Goal: Task Accomplishment & Management: Complete application form

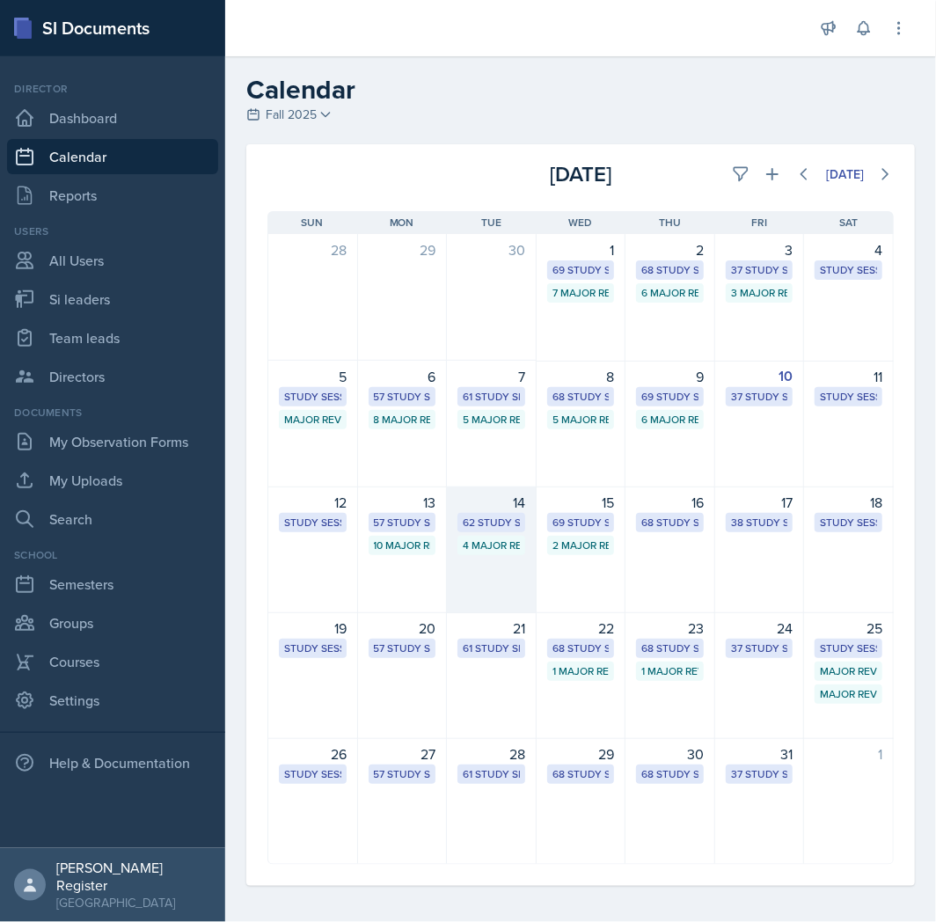
click at [466, 505] on div "14" at bounding box center [492, 502] width 68 height 21
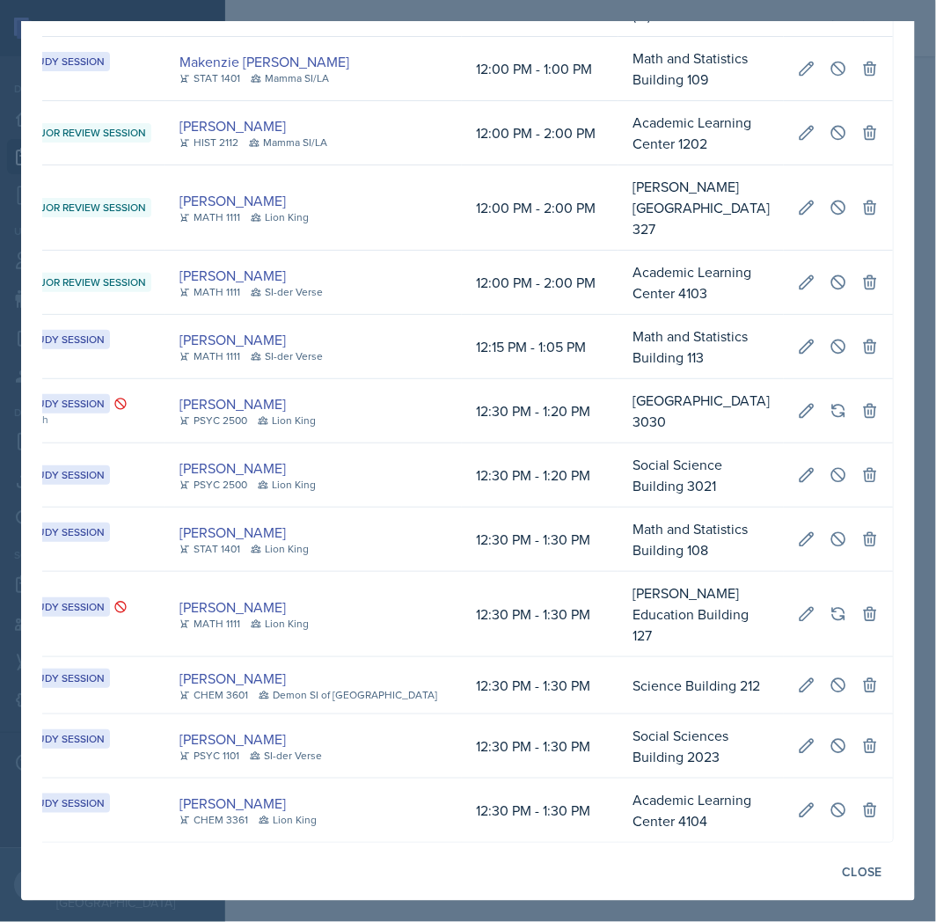
scroll to position [0, 523]
click at [832, 548] on icon at bounding box center [839, 540] width 18 height 18
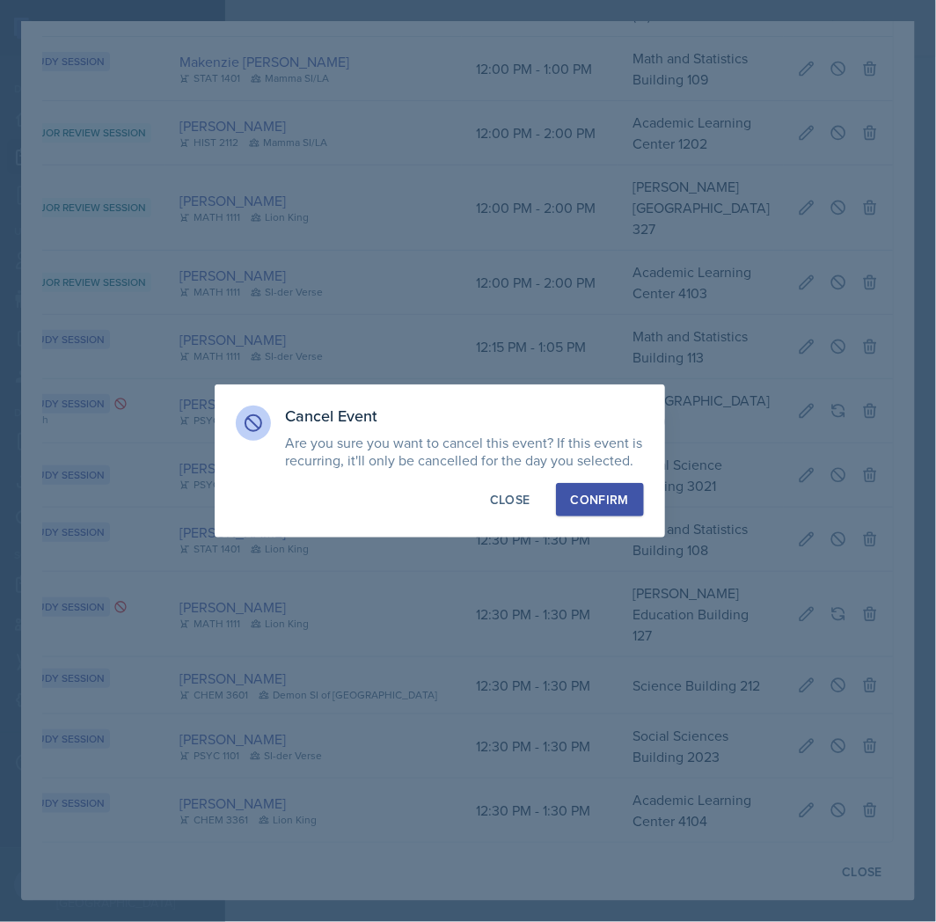
click at [622, 505] on div "Confirm" at bounding box center [600, 500] width 58 height 18
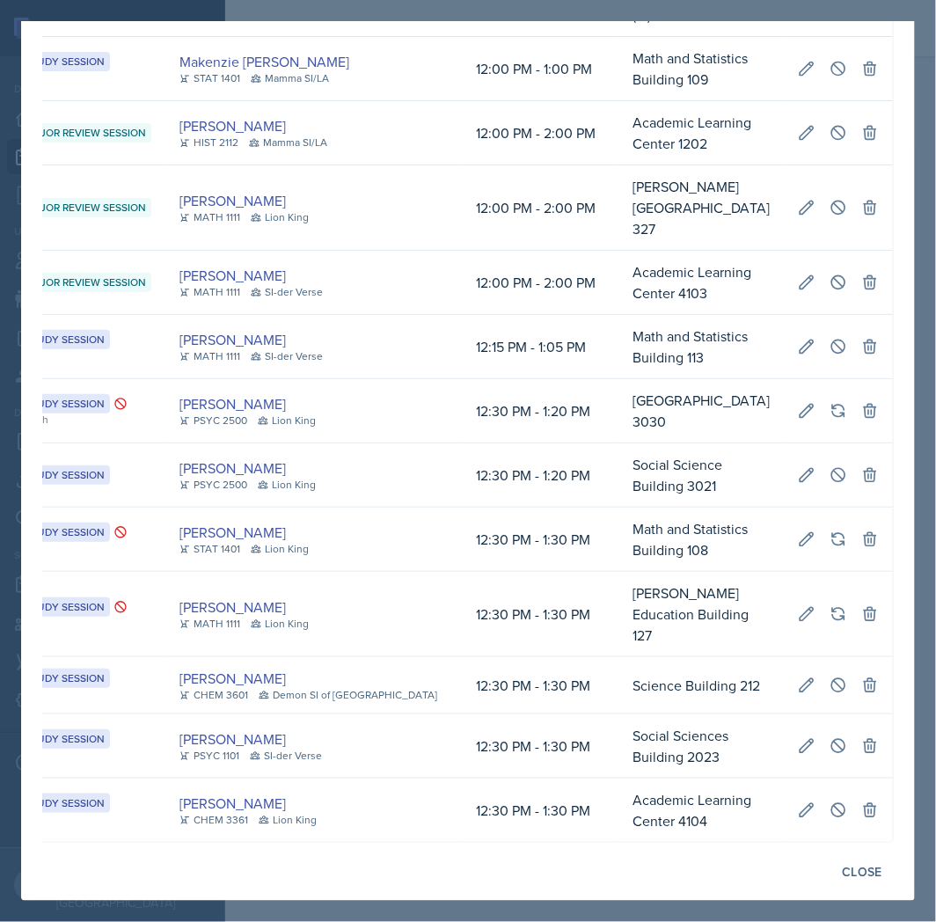
click at [922, 426] on div at bounding box center [468, 461] width 936 height 922
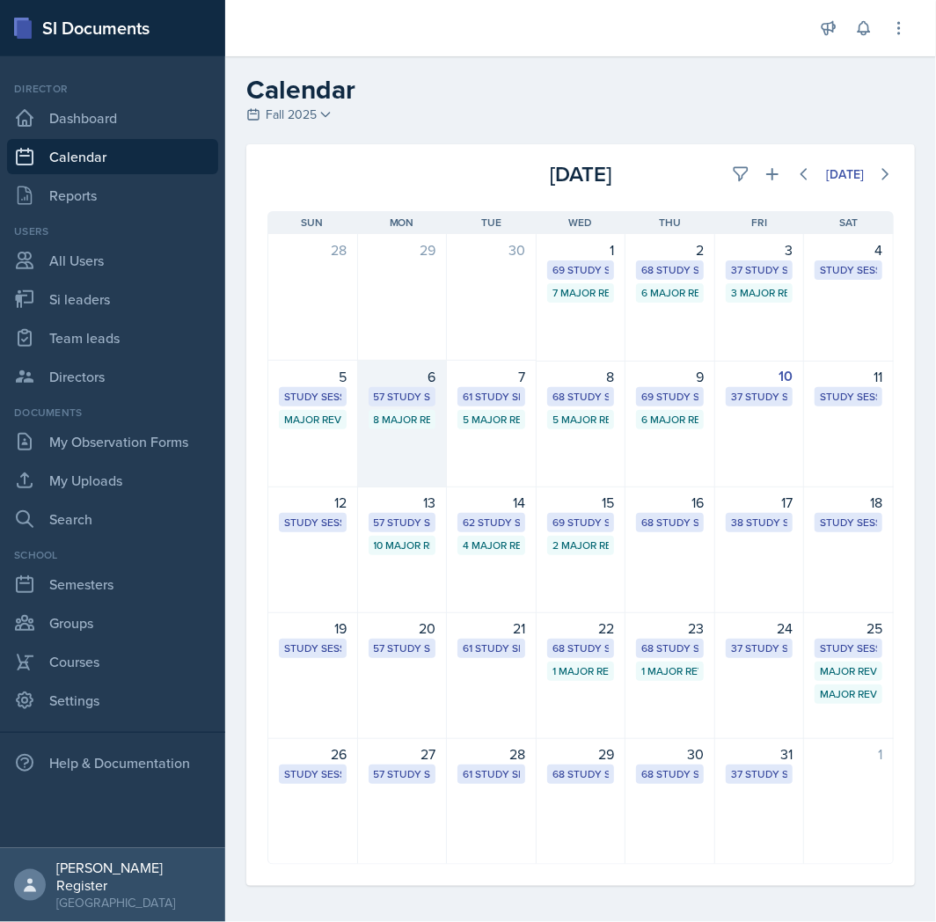
click at [376, 416] on div "8 Major Review Sessions" at bounding box center [402, 420] width 57 height 16
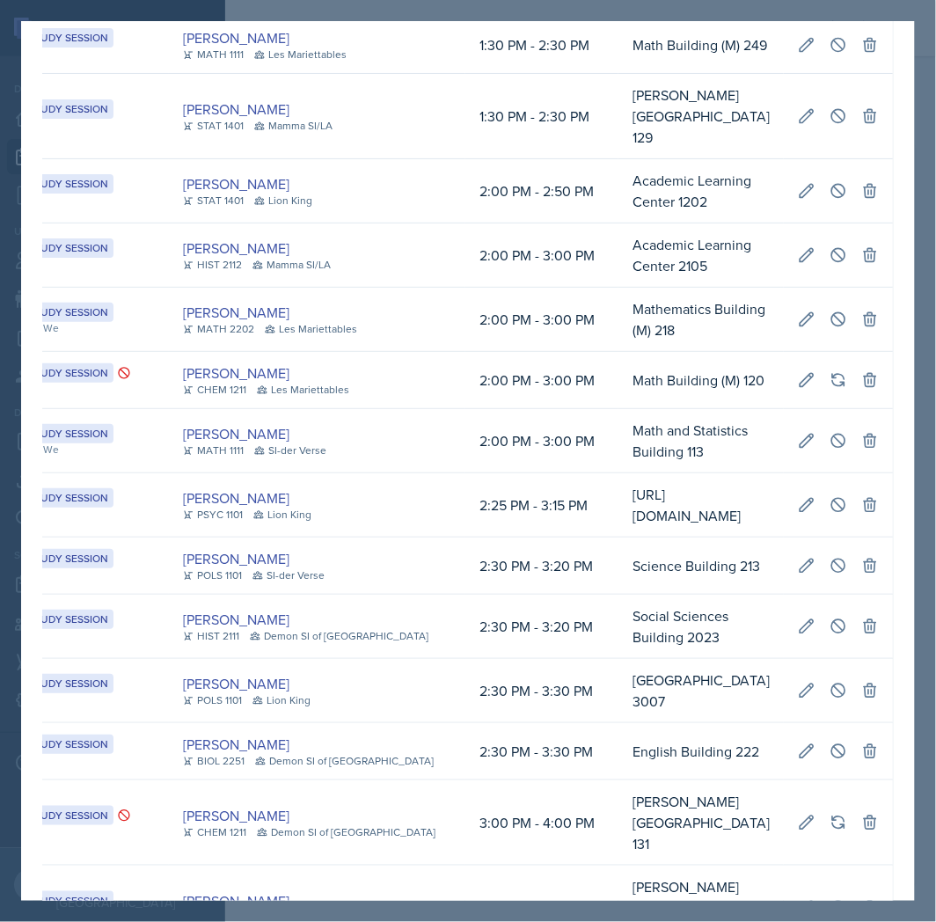
scroll to position [0, 504]
click at [830, 743] on icon at bounding box center [839, 752] width 18 height 18
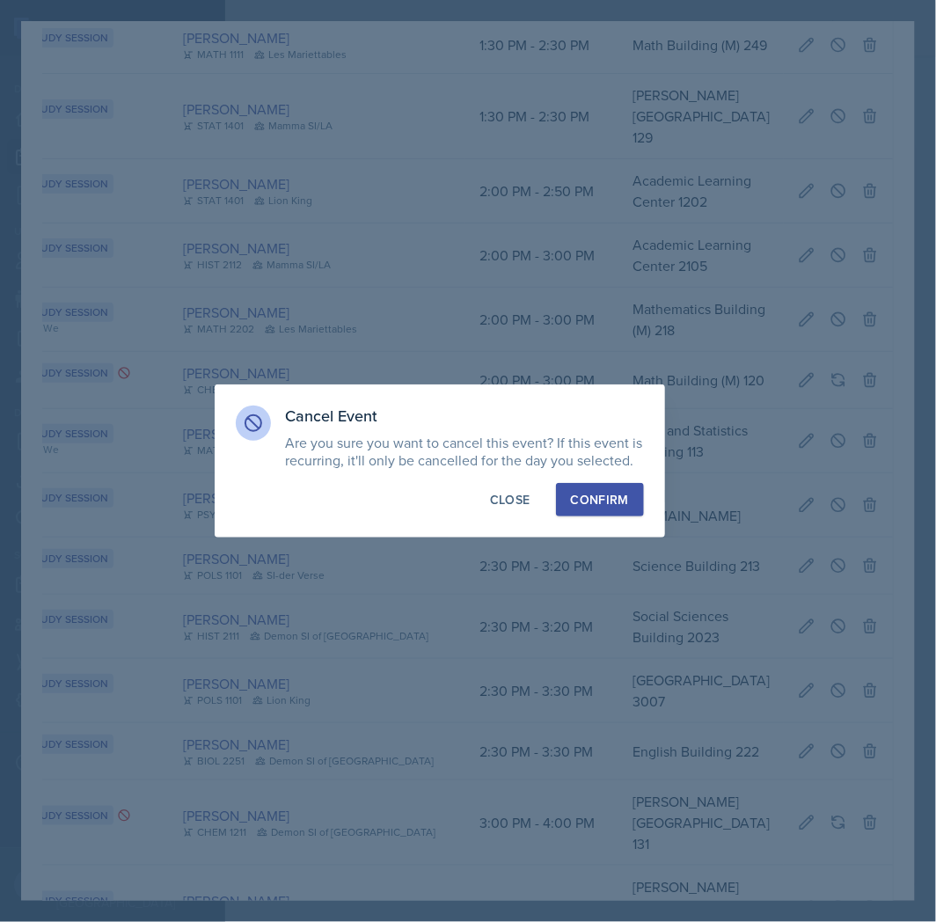
click at [617, 500] on div "Confirm" at bounding box center [600, 500] width 58 height 18
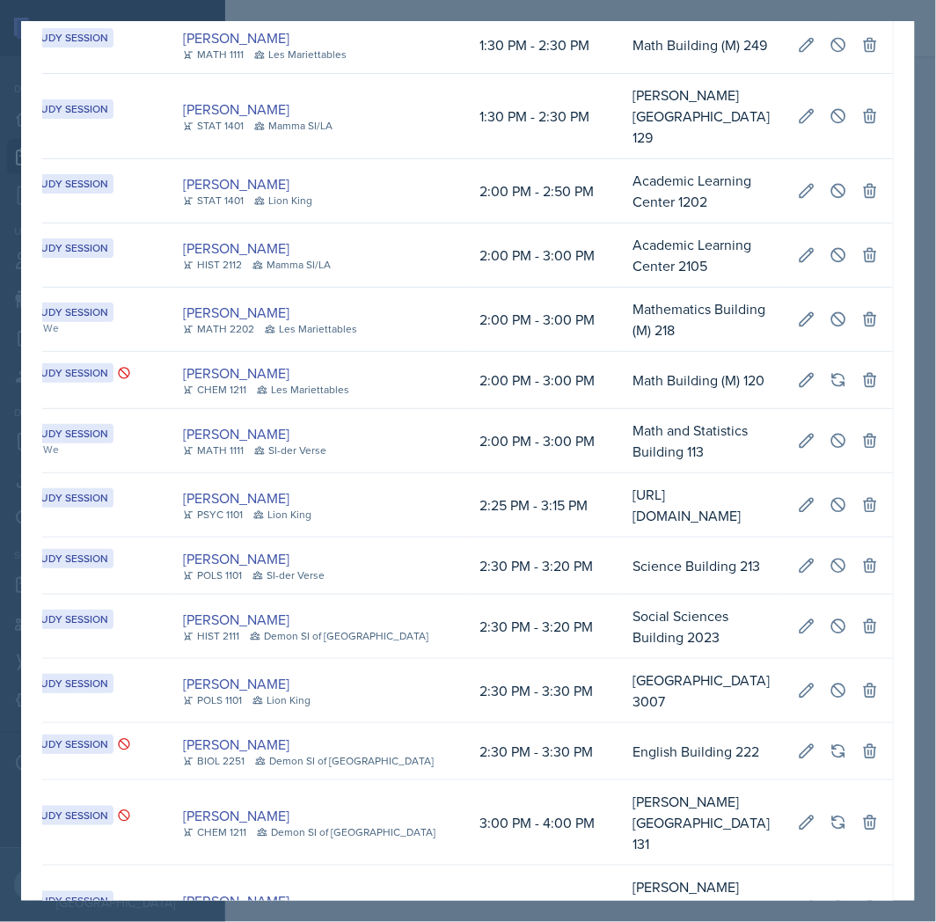
click at [918, 517] on div at bounding box center [468, 461] width 936 height 922
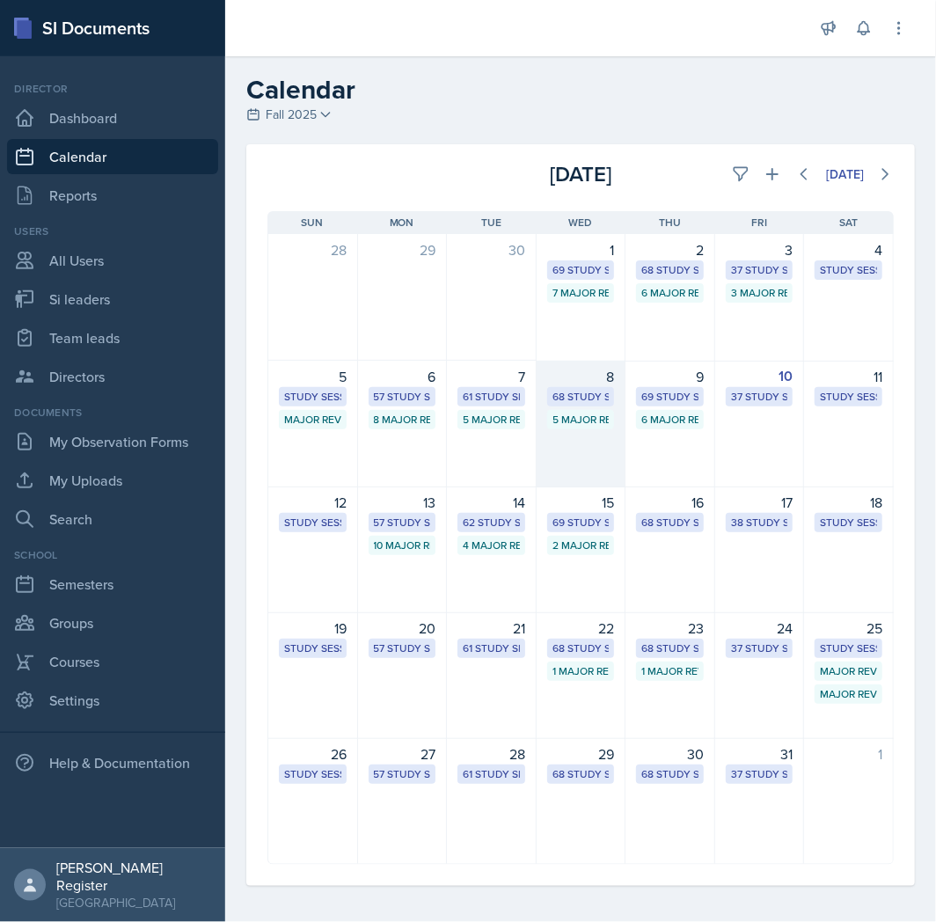
click at [575, 452] on div "8 68 Study Sessions 5 Major Review Sessions" at bounding box center [582, 424] width 90 height 127
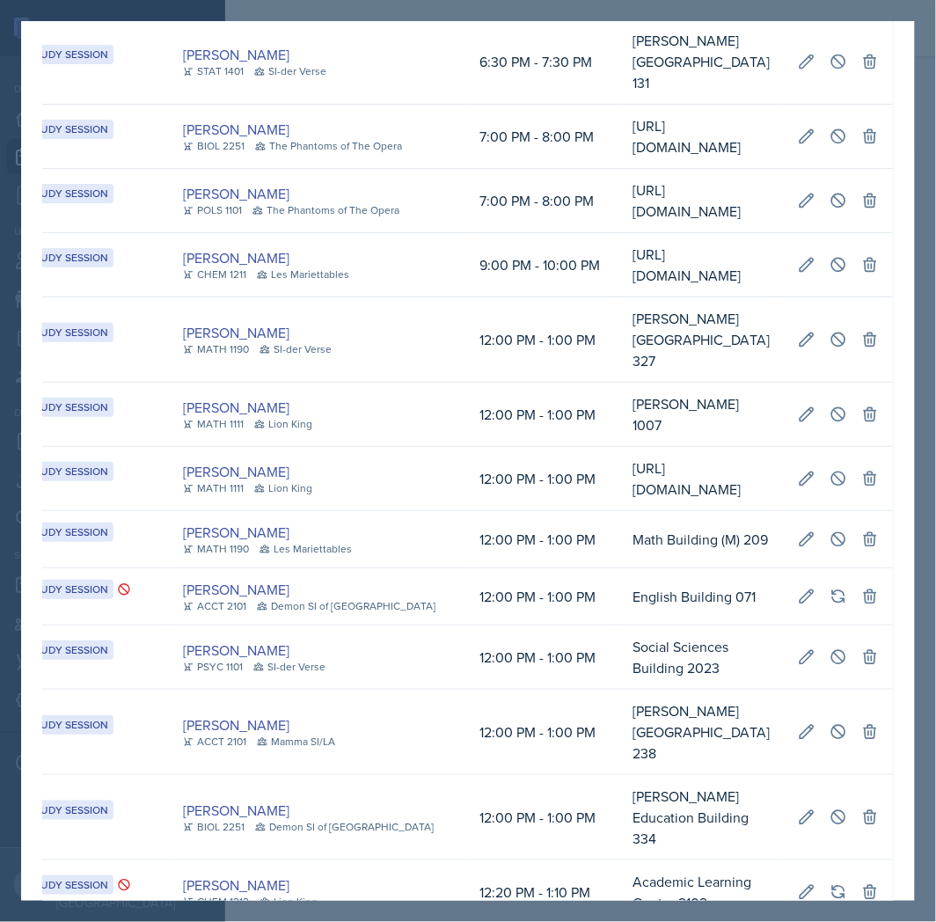
scroll to position [0, 517]
click at [830, 809] on icon at bounding box center [839, 818] width 18 height 18
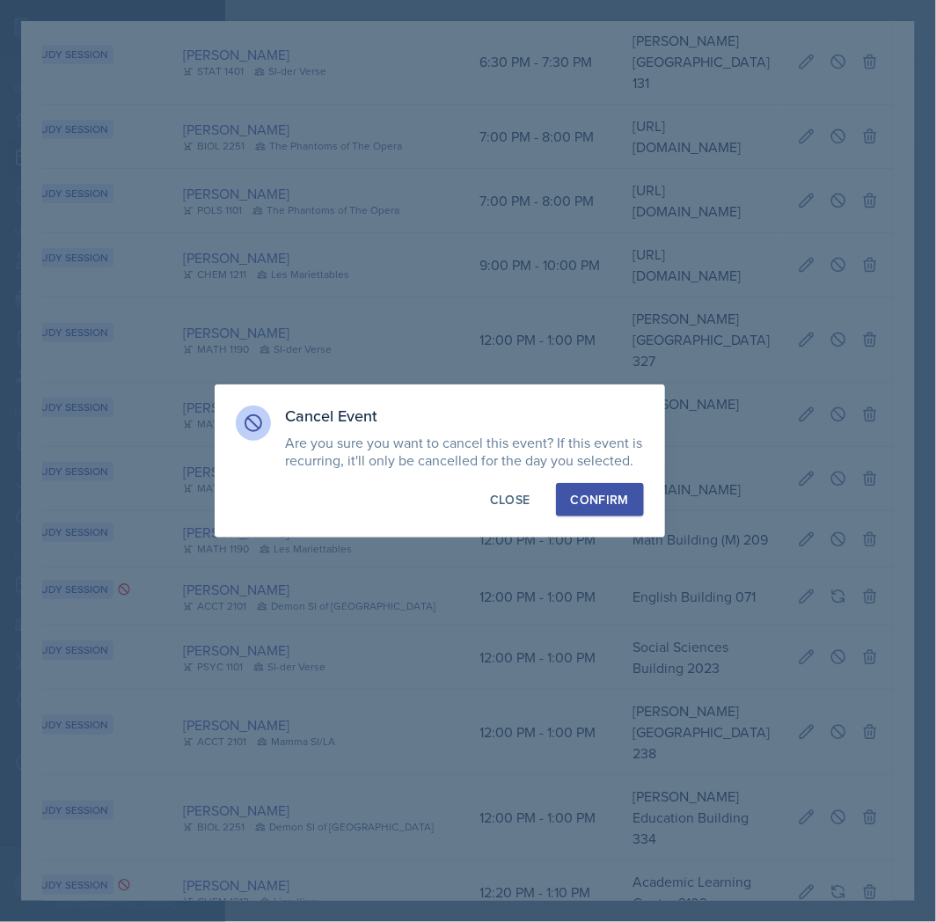
click at [626, 508] on div "Confirm" at bounding box center [600, 500] width 58 height 18
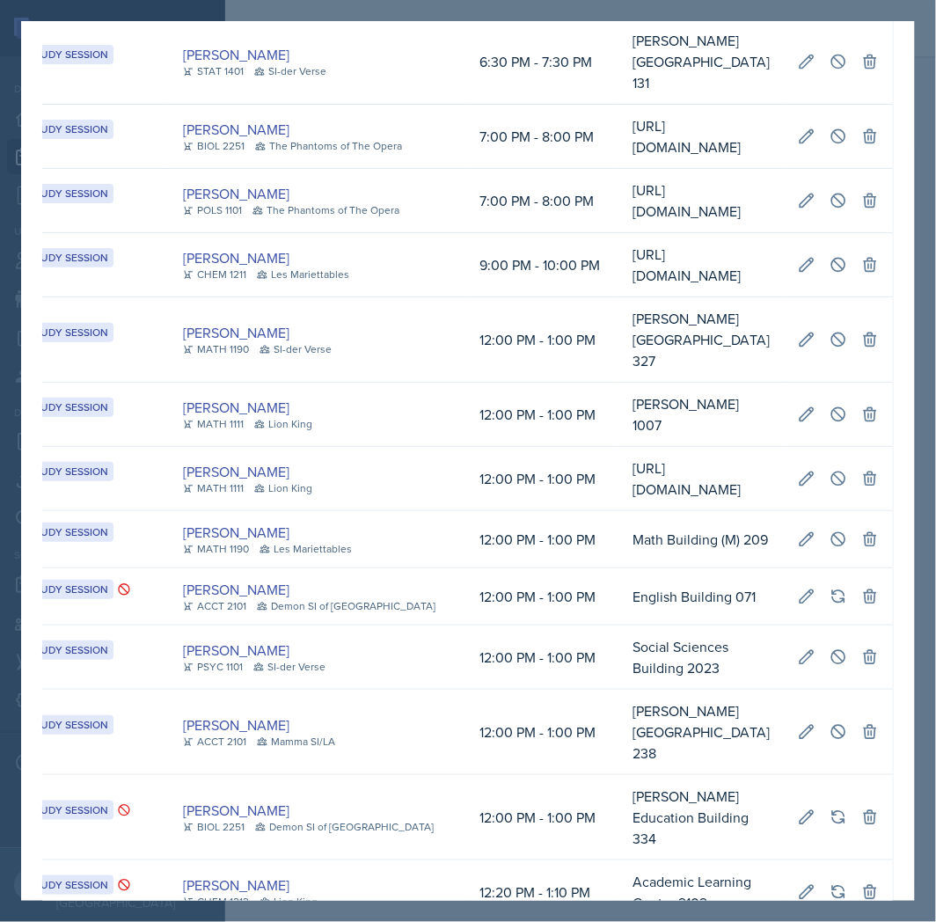
click at [730, 907] on div at bounding box center [468, 461] width 936 height 922
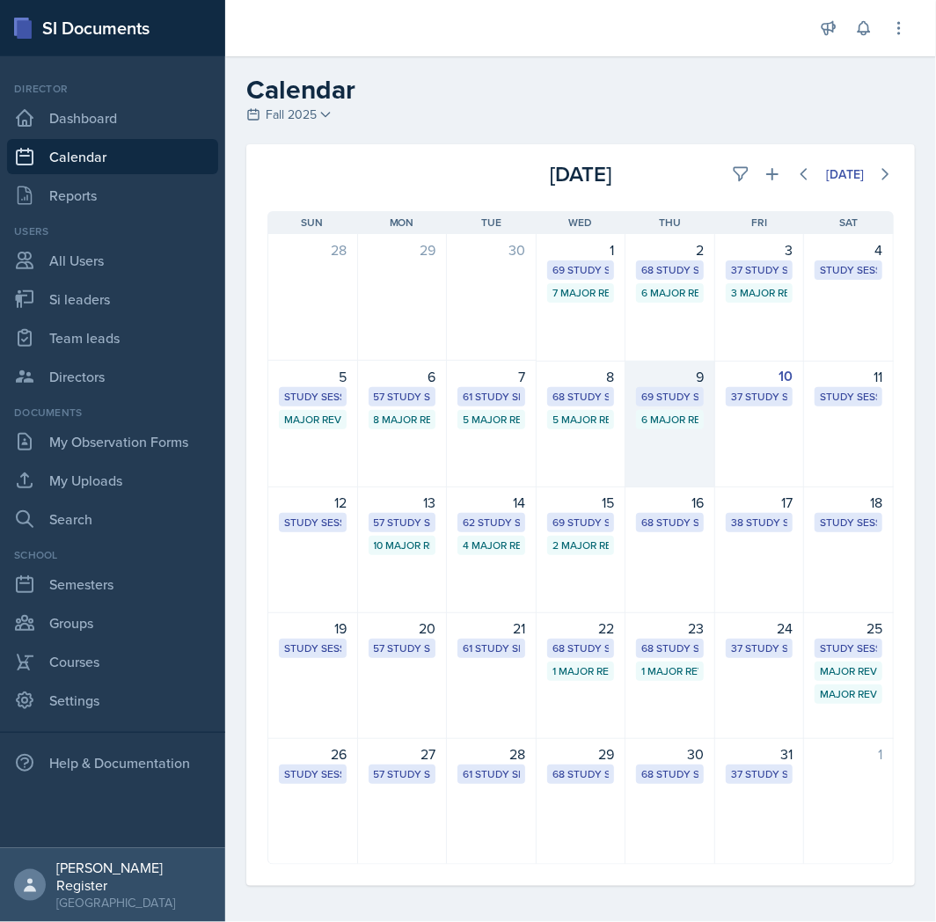
click at [674, 434] on div "9 69 Study Sessions 6 Major Review Sessions" at bounding box center [671, 424] width 90 height 127
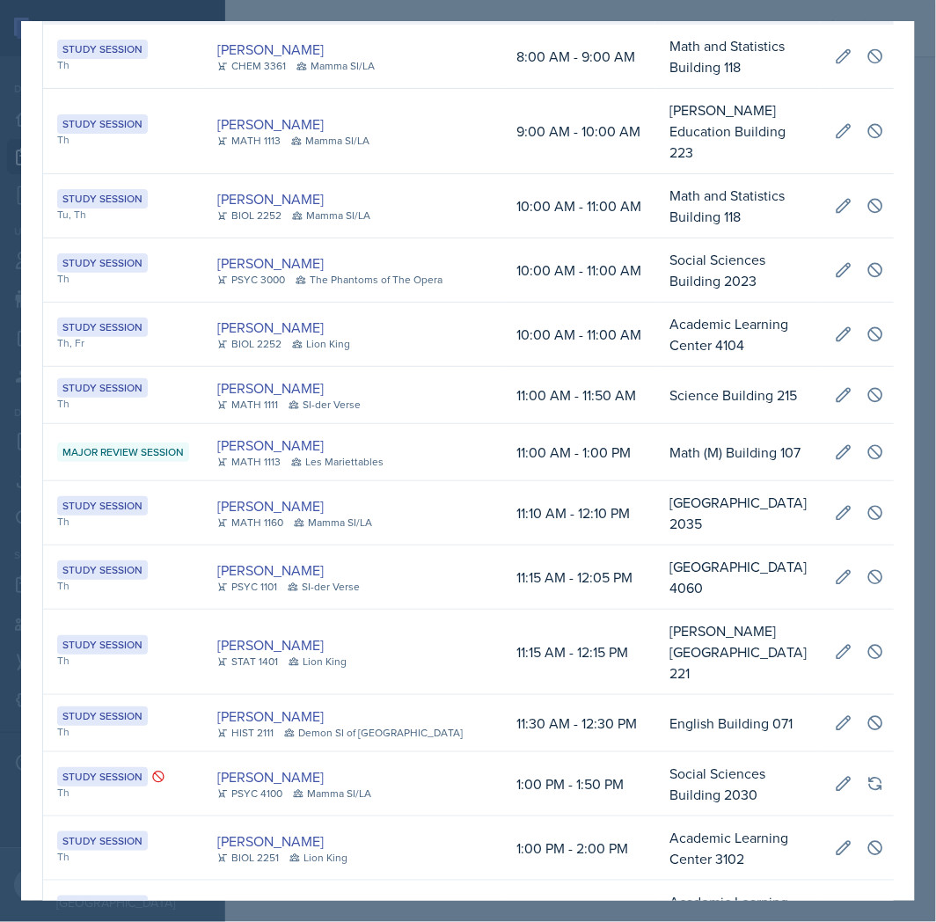
scroll to position [0, 0]
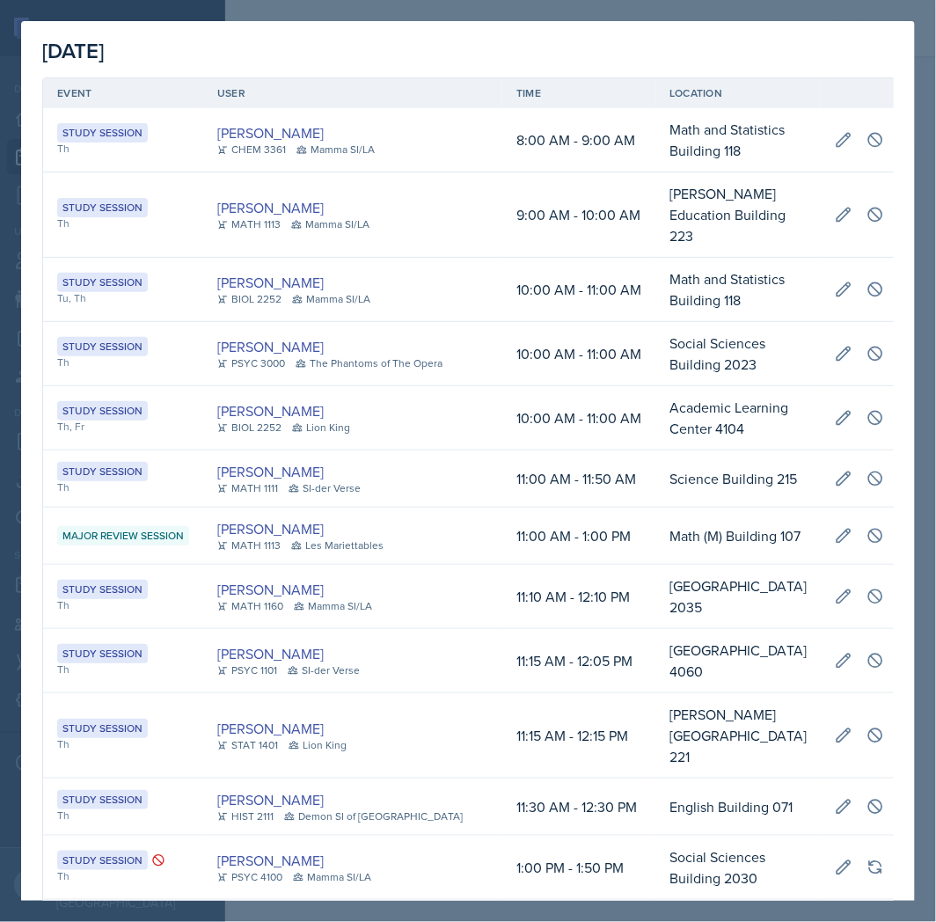
click at [454, 4] on div at bounding box center [468, 461] width 936 height 922
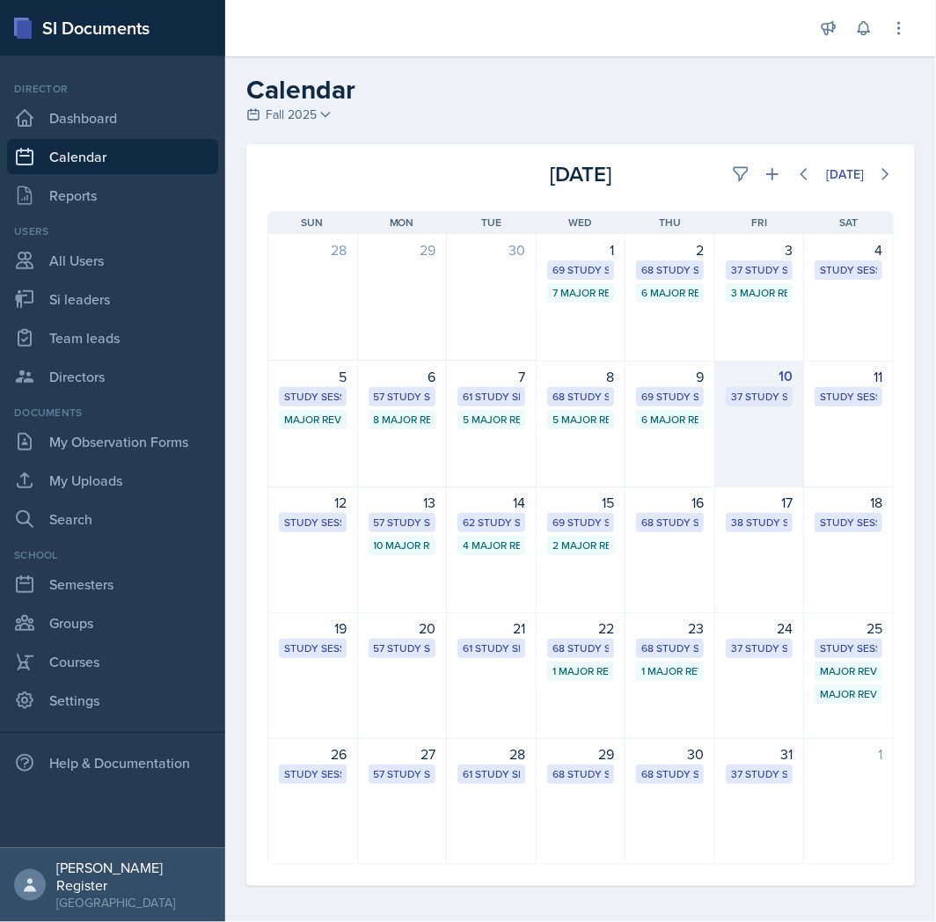
click at [779, 436] on div "10 37 Study Sessions" at bounding box center [760, 424] width 90 height 127
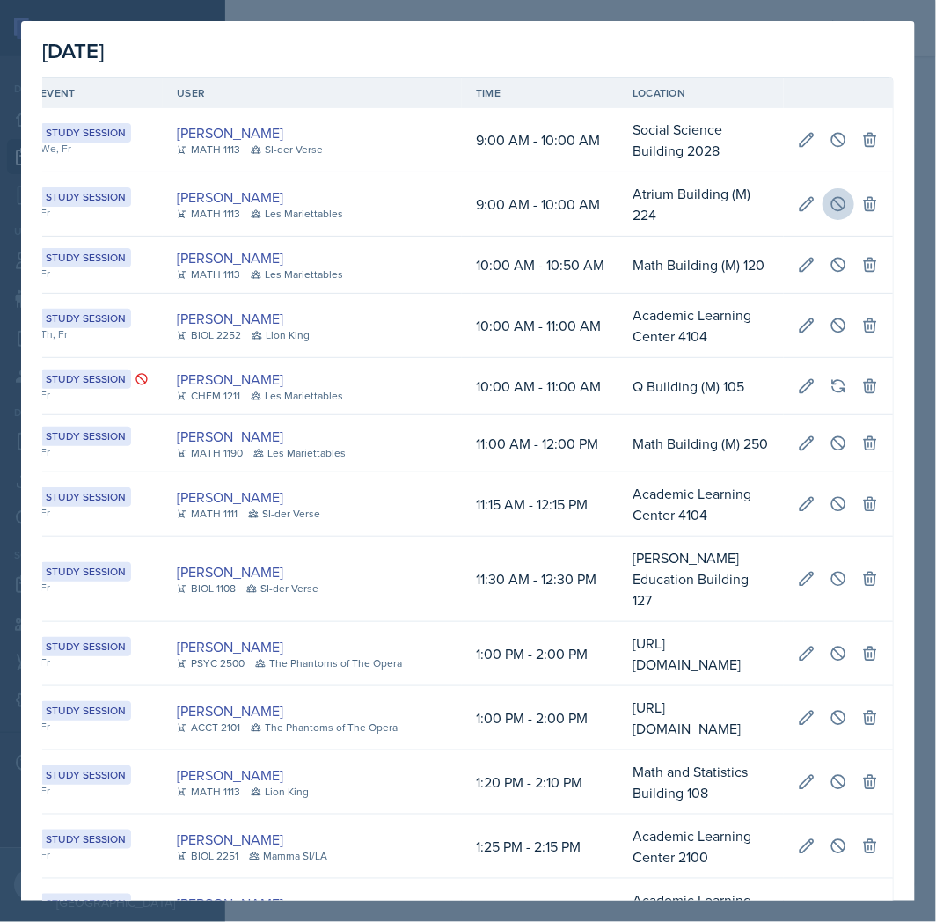
scroll to position [0, 498]
click at [823, 194] on button at bounding box center [839, 204] width 32 height 32
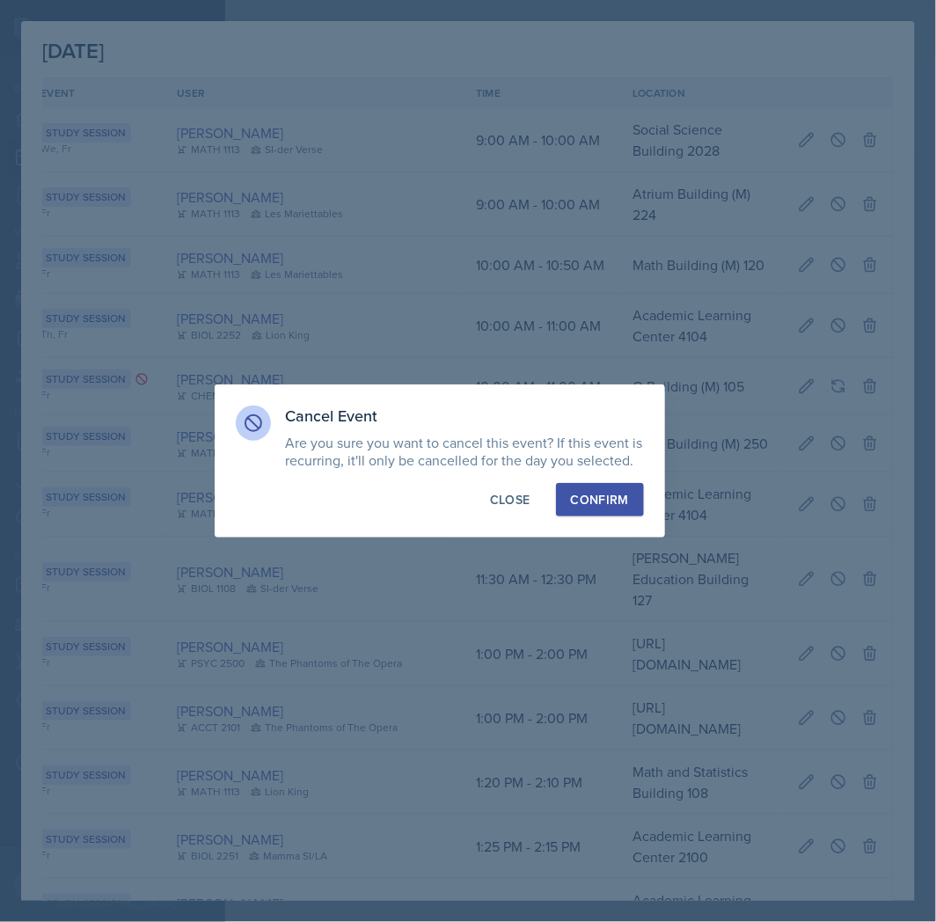
click at [612, 504] on div "Confirm" at bounding box center [600, 500] width 58 height 18
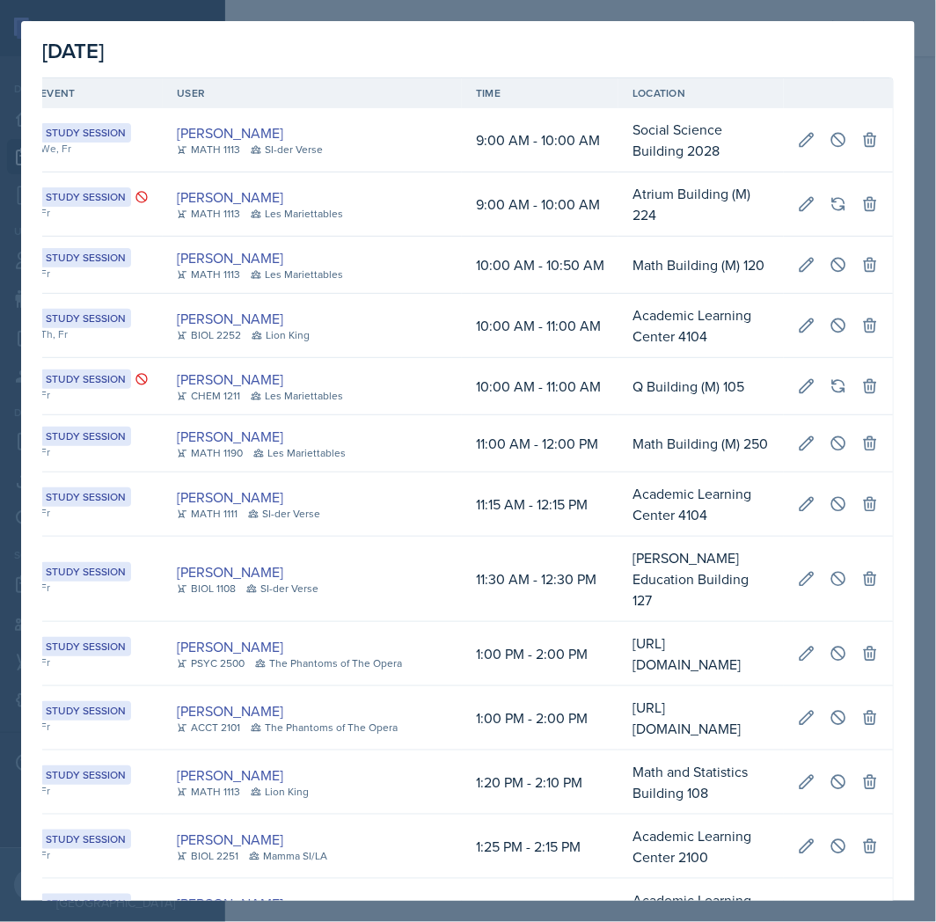
click at [922, 119] on div at bounding box center [468, 461] width 936 height 922
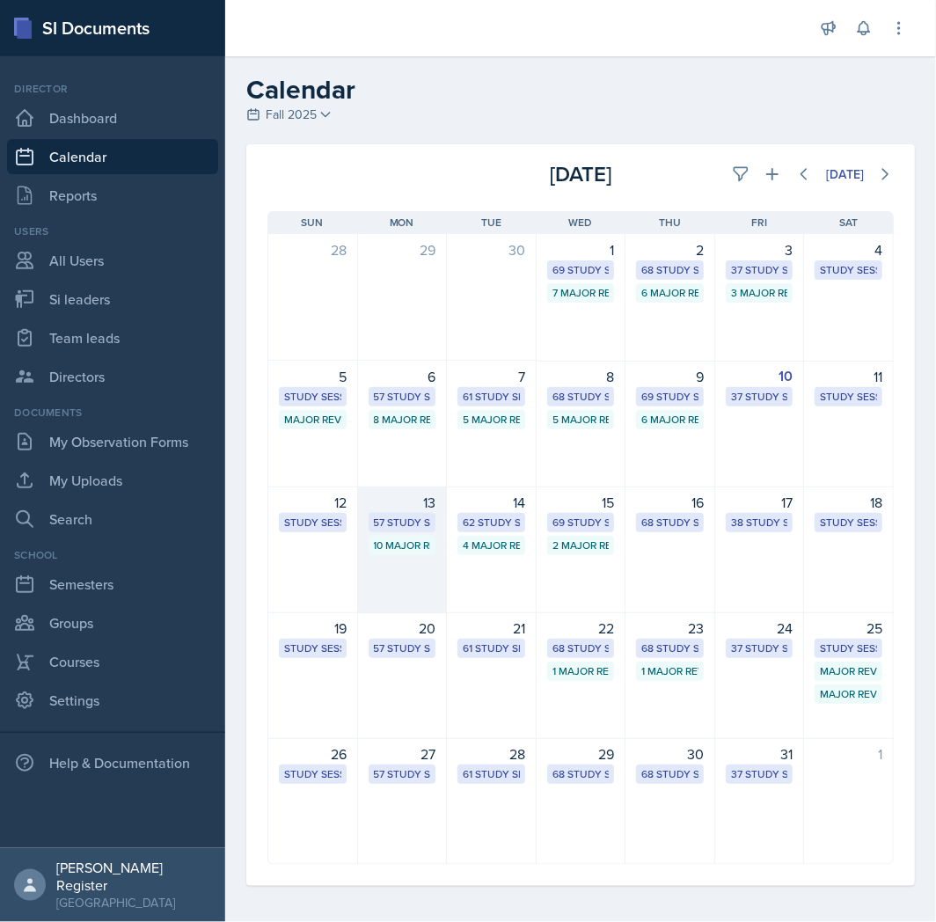
click at [423, 565] on div "13 57 Study Sessions 10 Major Review Sessions" at bounding box center [403, 550] width 90 height 127
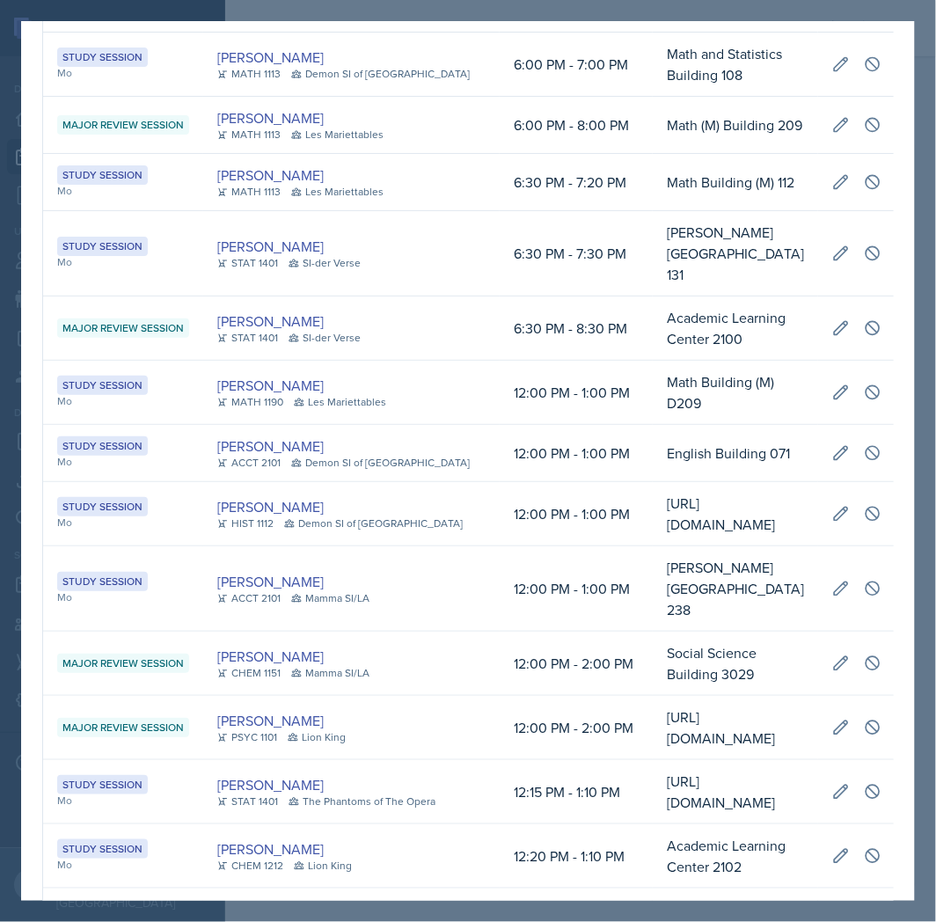
scroll to position [3659, 0]
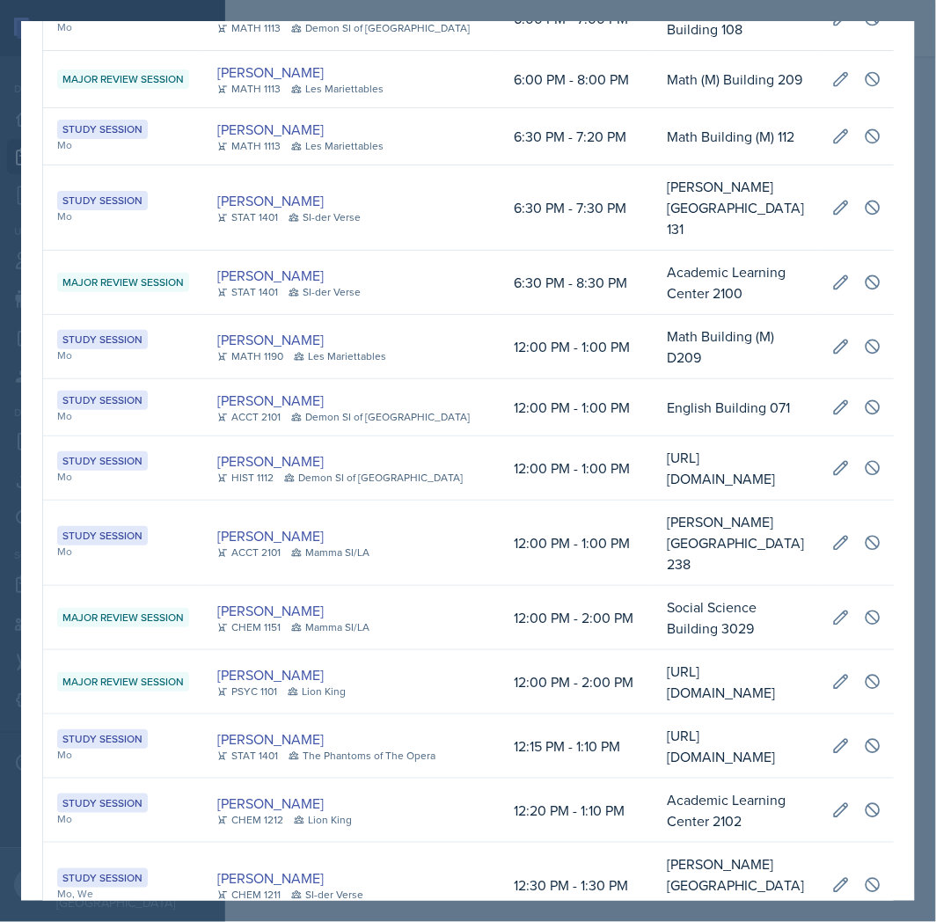
drag, startPoint x: 382, startPoint y: 619, endPoint x: 429, endPoint y: 609, distance: 48.5
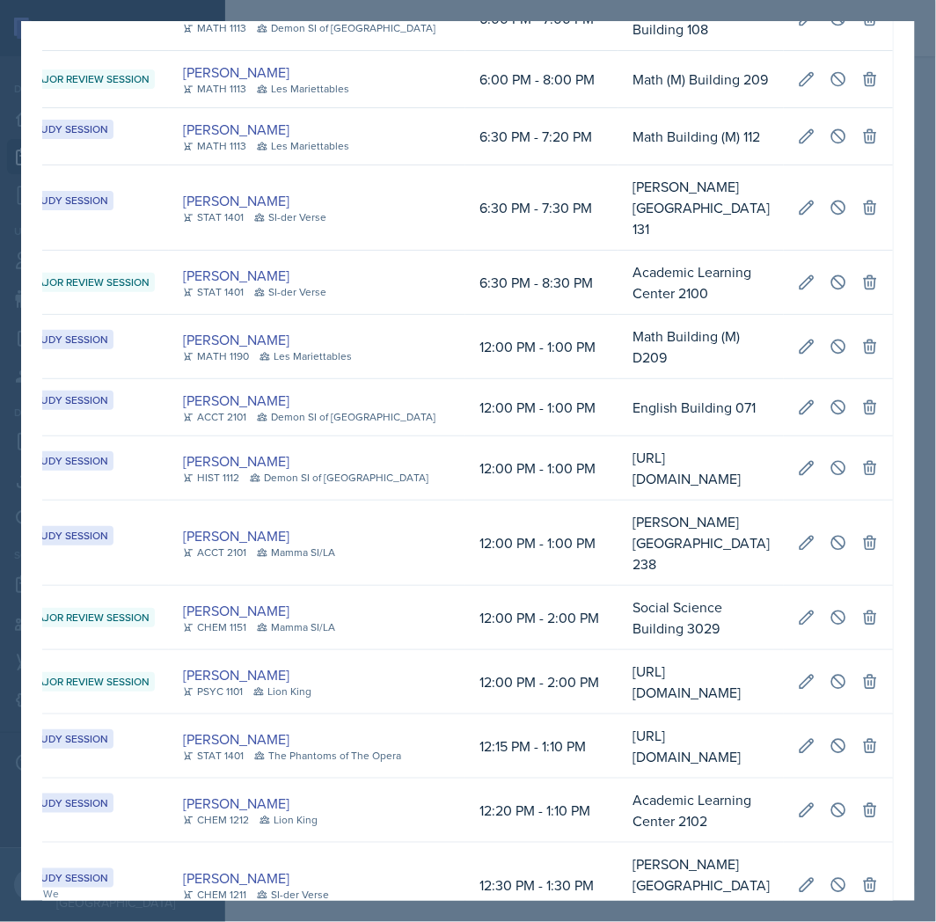
scroll to position [0, 504]
click at [832, 739] on icon at bounding box center [838, 745] width 13 height 13
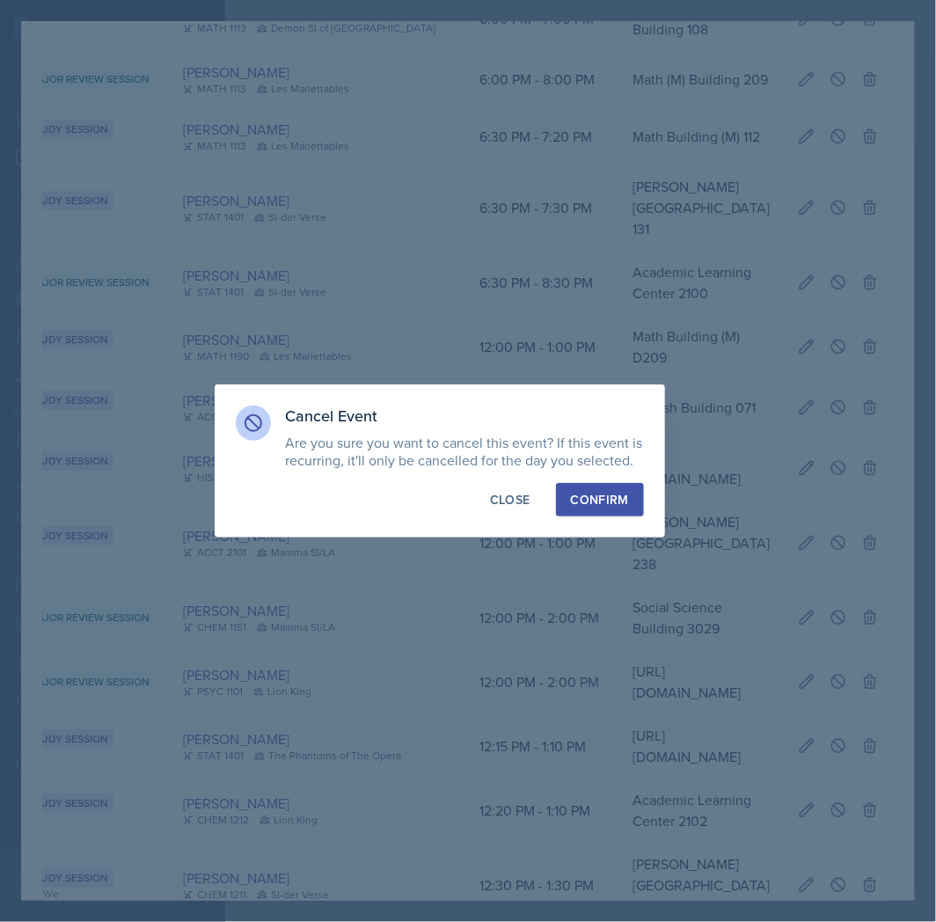
click at [602, 497] on div "Confirm" at bounding box center [600, 500] width 58 height 18
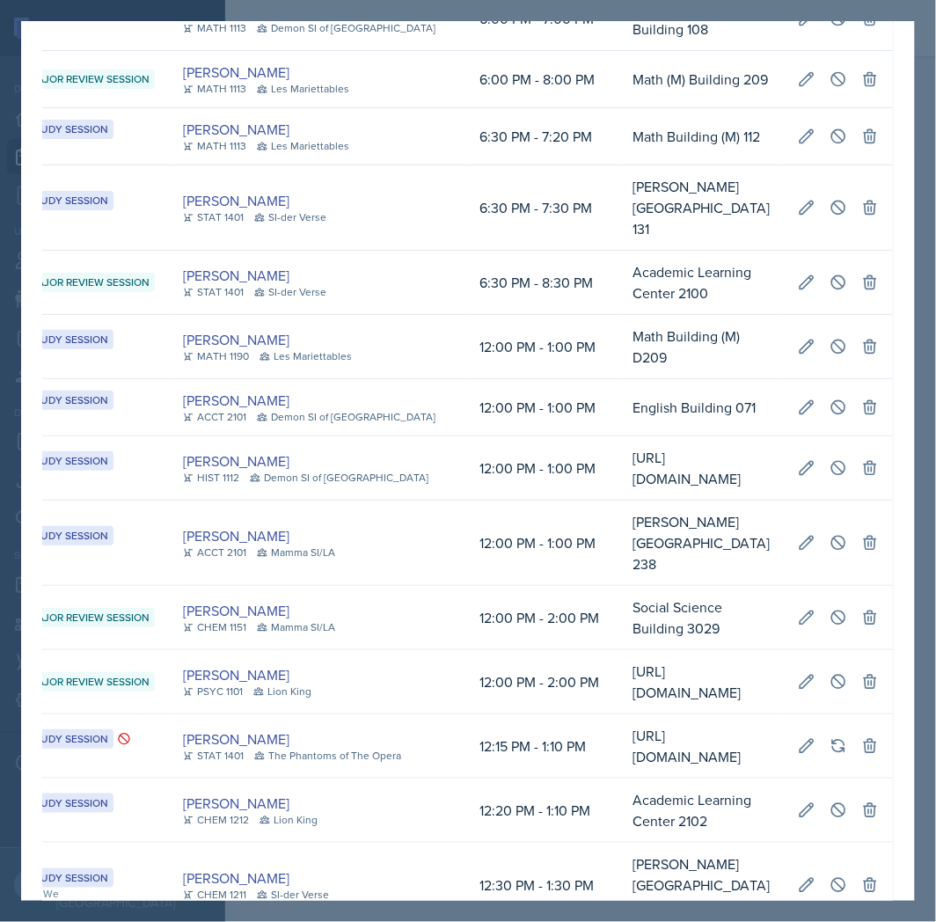
click at [919, 497] on div at bounding box center [468, 461] width 936 height 922
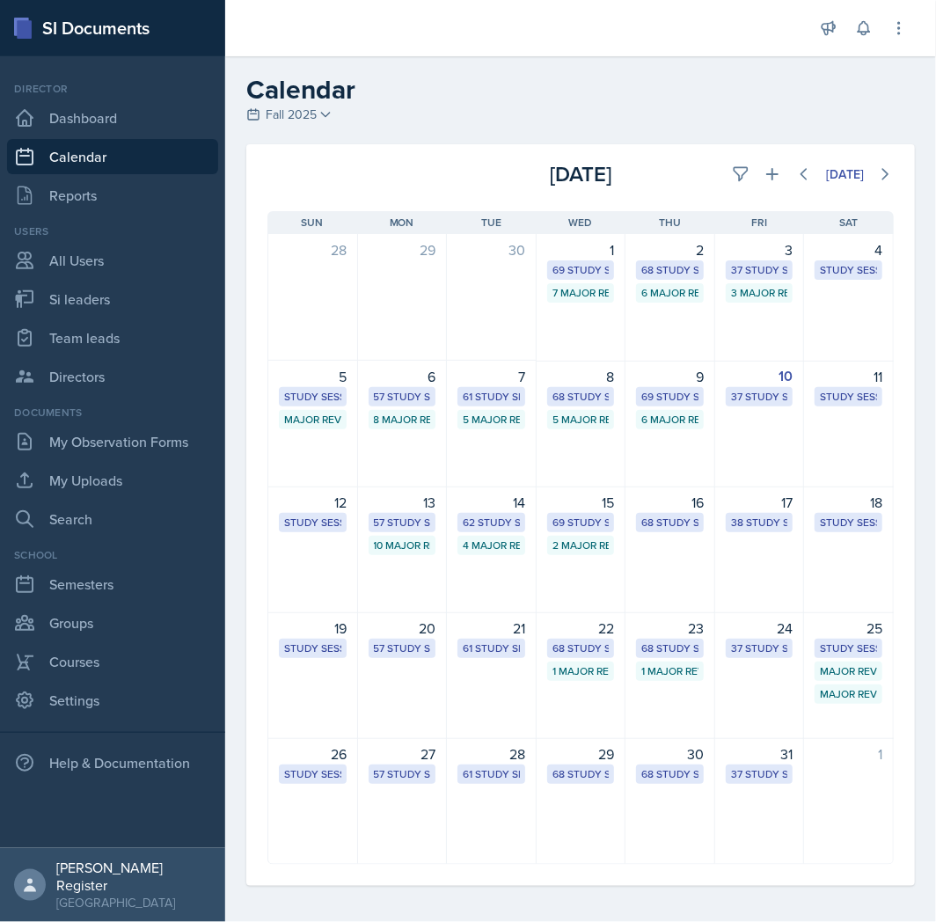
click at [785, 434] on div "10 37 Study Sessions" at bounding box center [760, 424] width 90 height 127
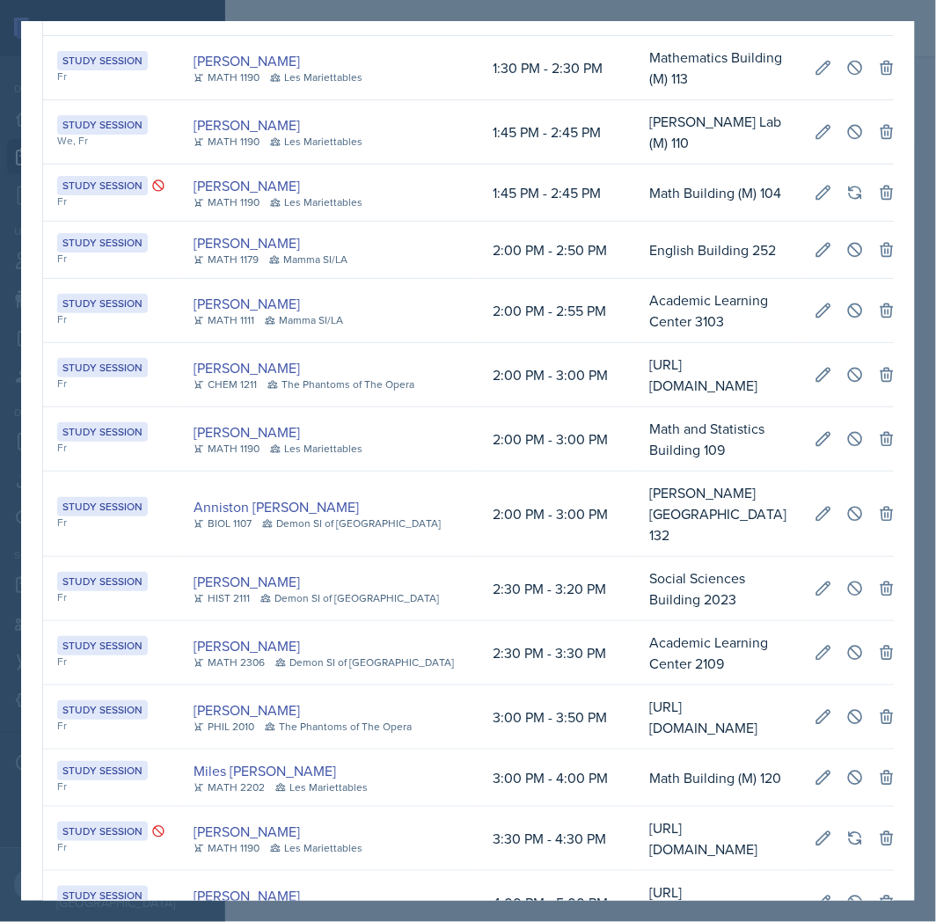
scroll to position [866, 0]
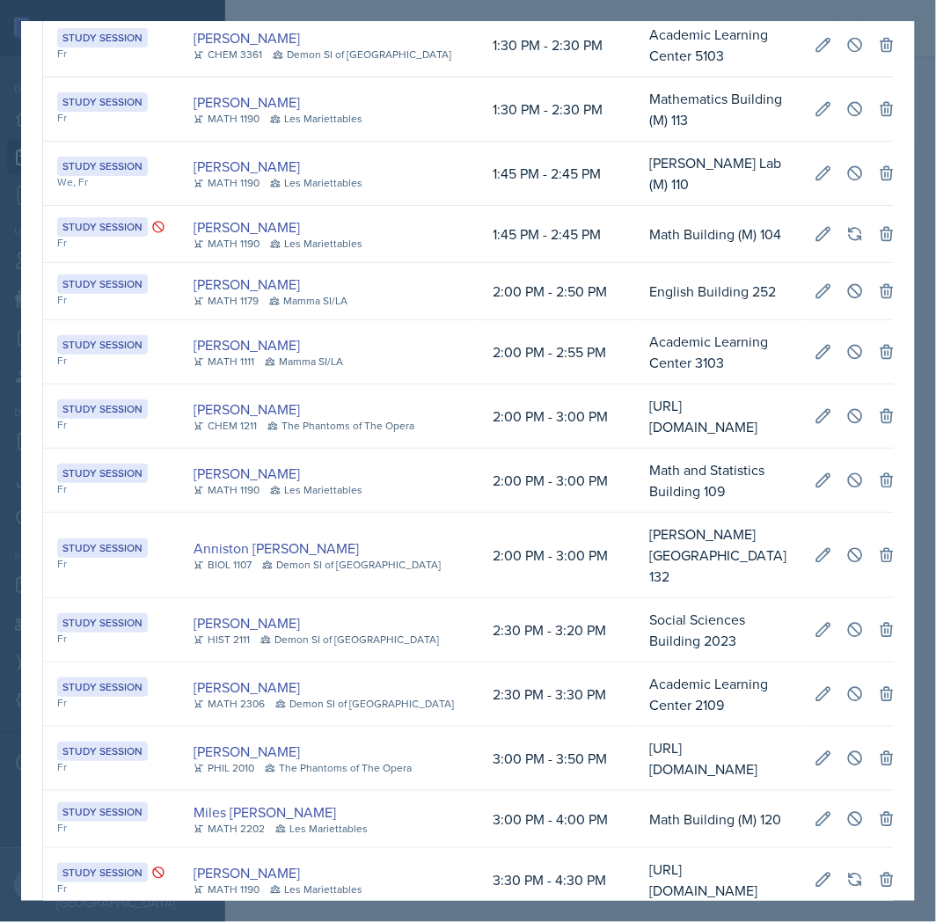
drag, startPoint x: 407, startPoint y: 285, endPoint x: 429, endPoint y: 283, distance: 22.1
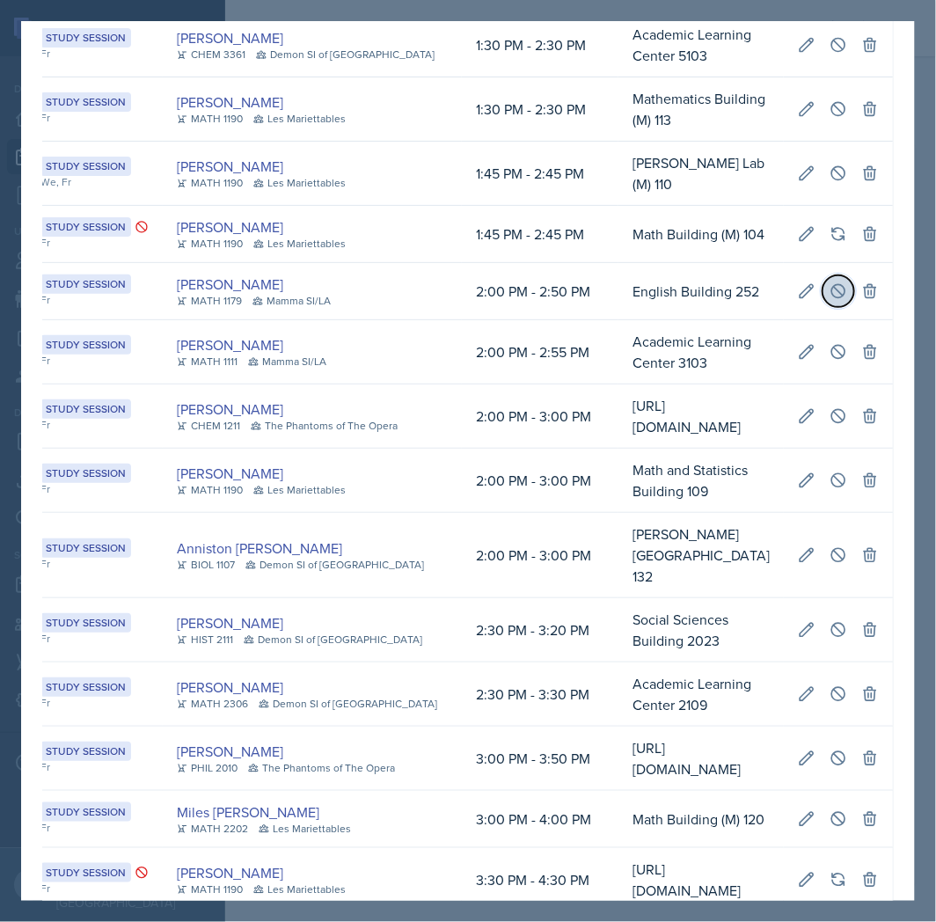
click at [830, 282] on icon at bounding box center [839, 291] width 18 height 18
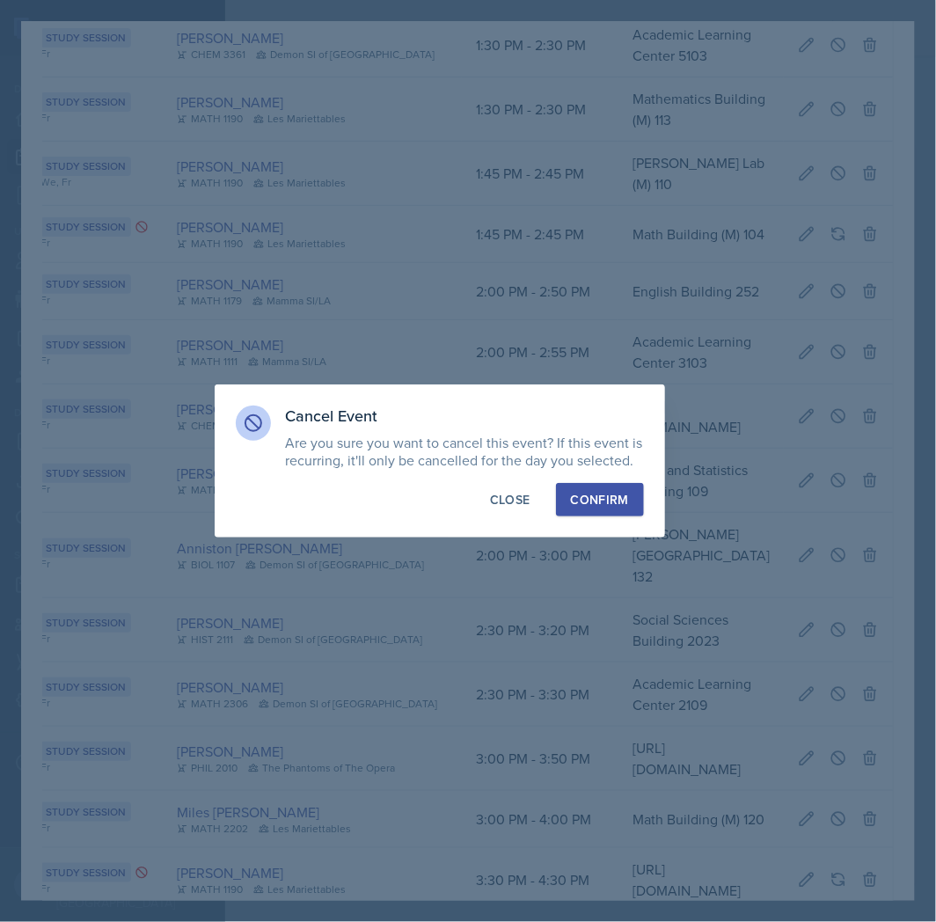
click at [616, 502] on div "Confirm" at bounding box center [600, 500] width 58 height 18
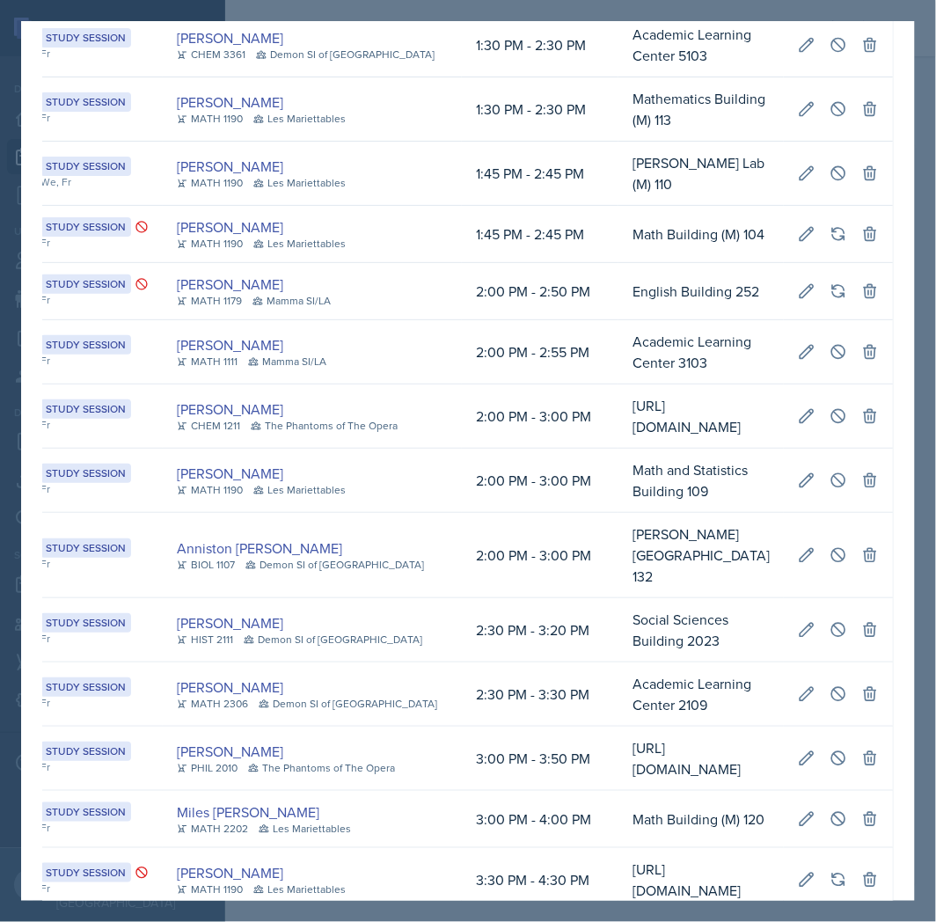
click at [927, 447] on div at bounding box center [468, 461] width 936 height 922
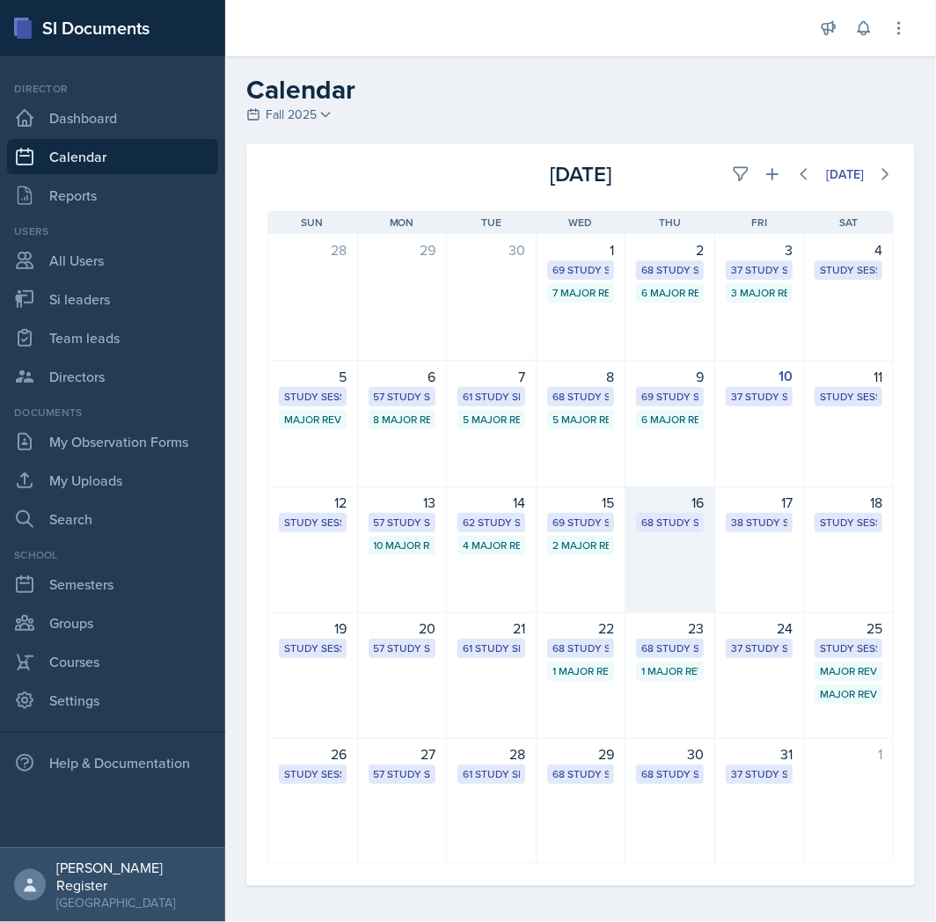
click at [678, 542] on div "16 68 Study Sessions" at bounding box center [671, 550] width 90 height 127
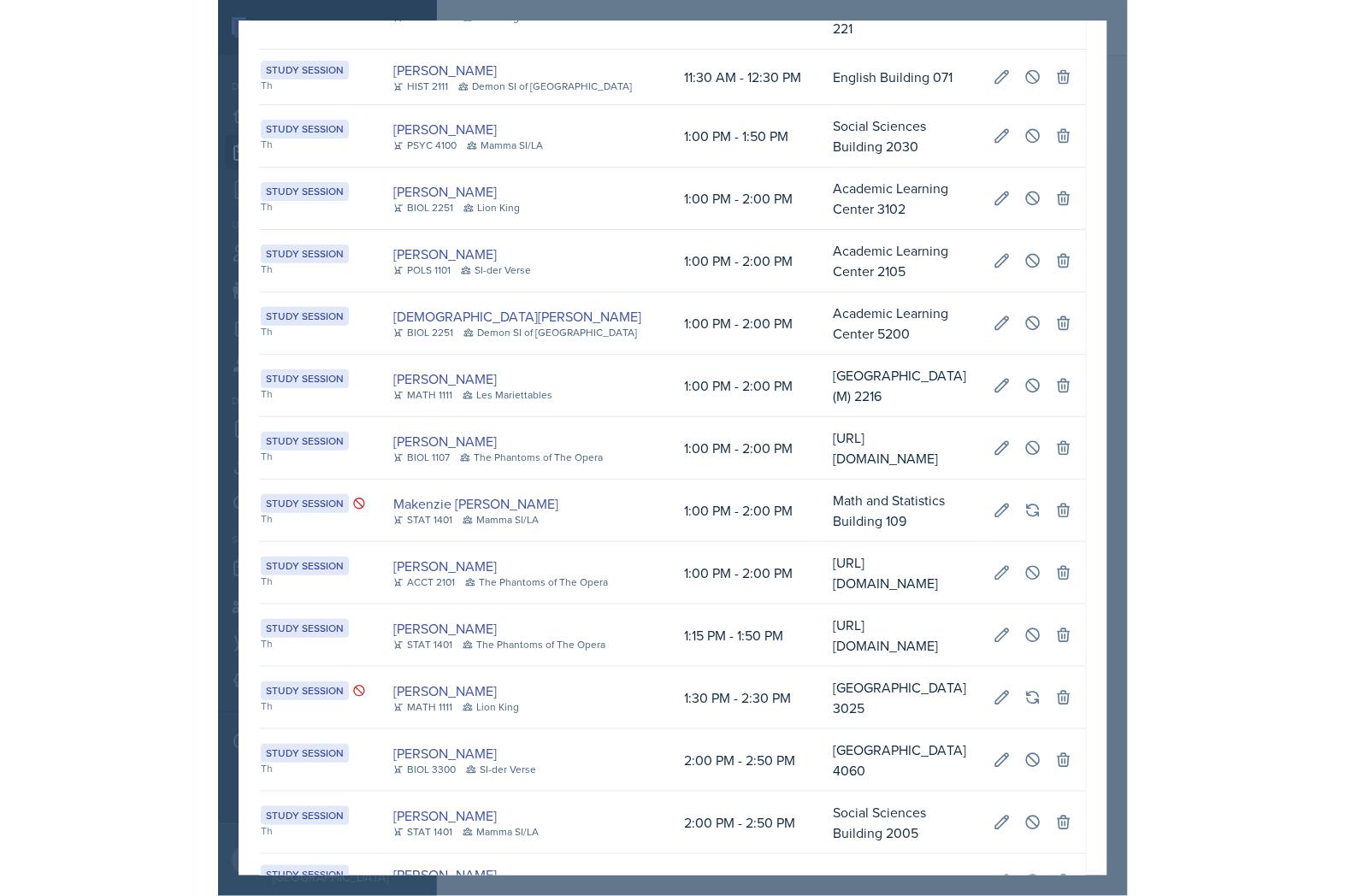
scroll to position [0, 472]
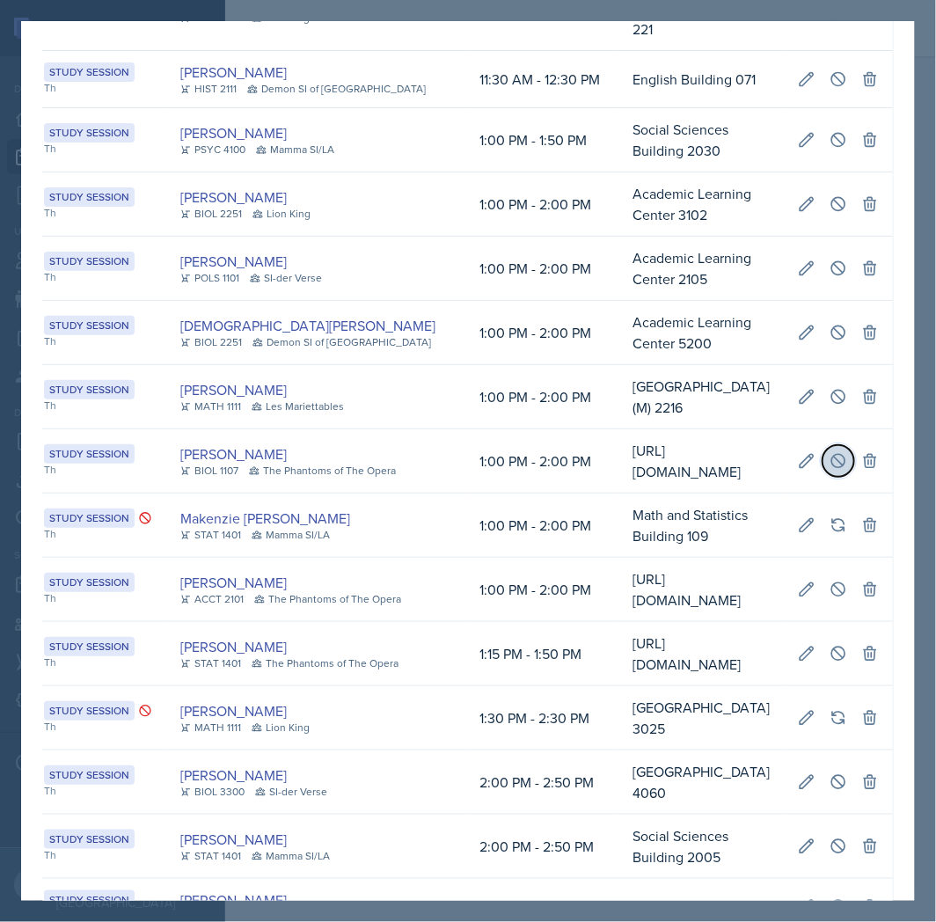
click at [830, 452] on icon at bounding box center [839, 461] width 18 height 18
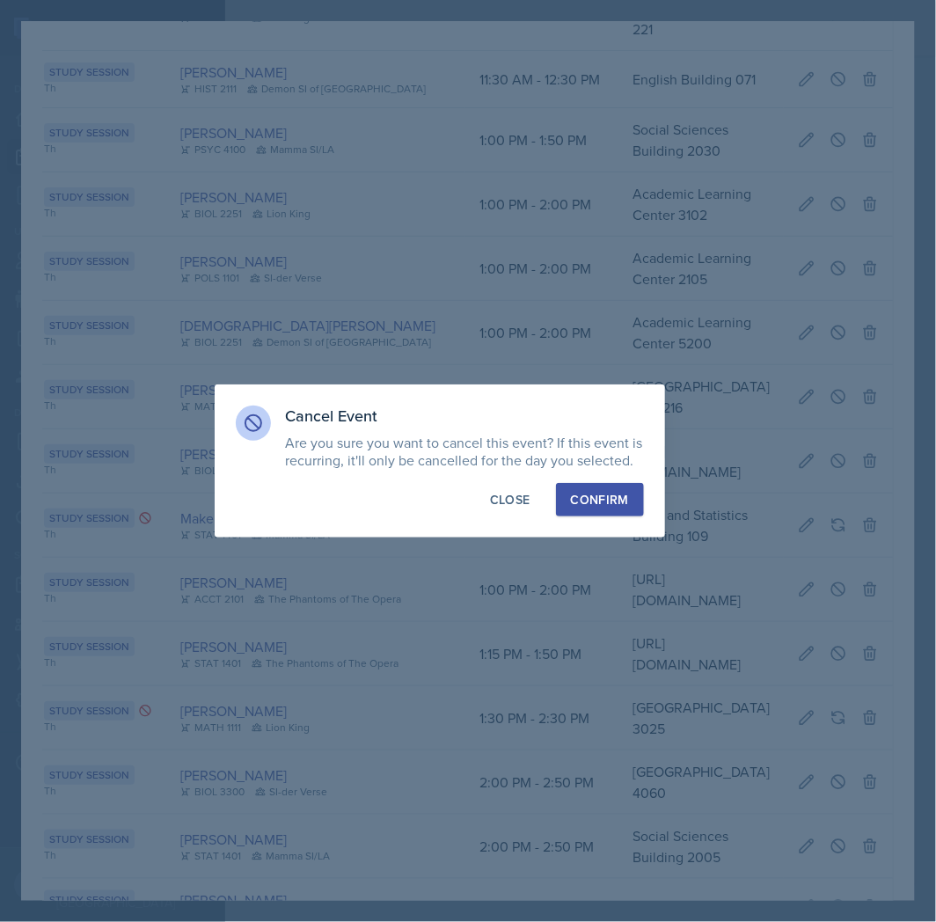
click at [604, 502] on div "Confirm" at bounding box center [600, 500] width 58 height 18
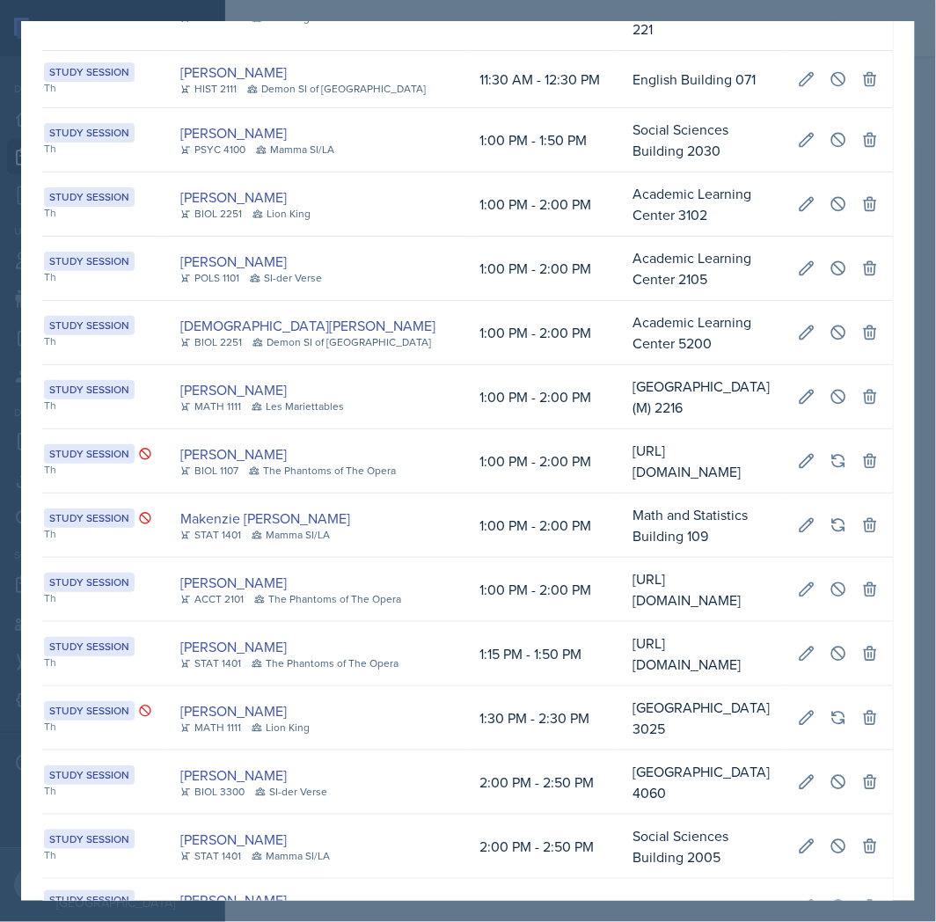
click at [924, 94] on div at bounding box center [468, 461] width 936 height 922
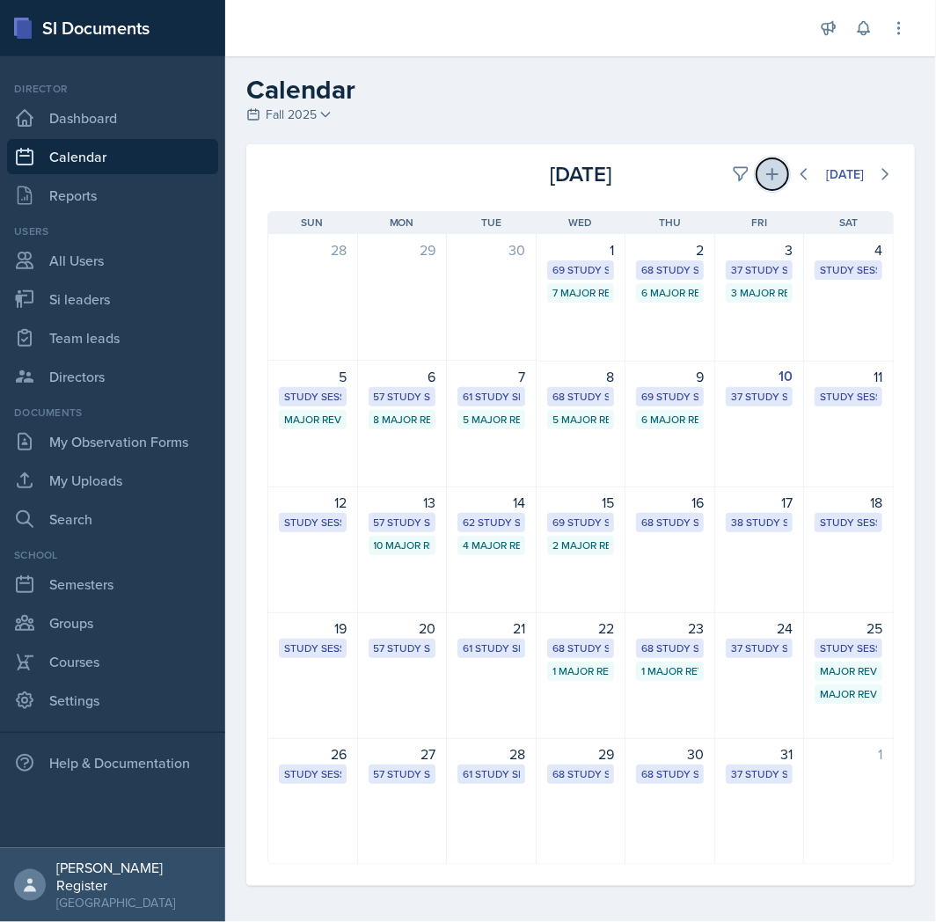
click at [764, 181] on icon at bounding box center [773, 174] width 18 height 18
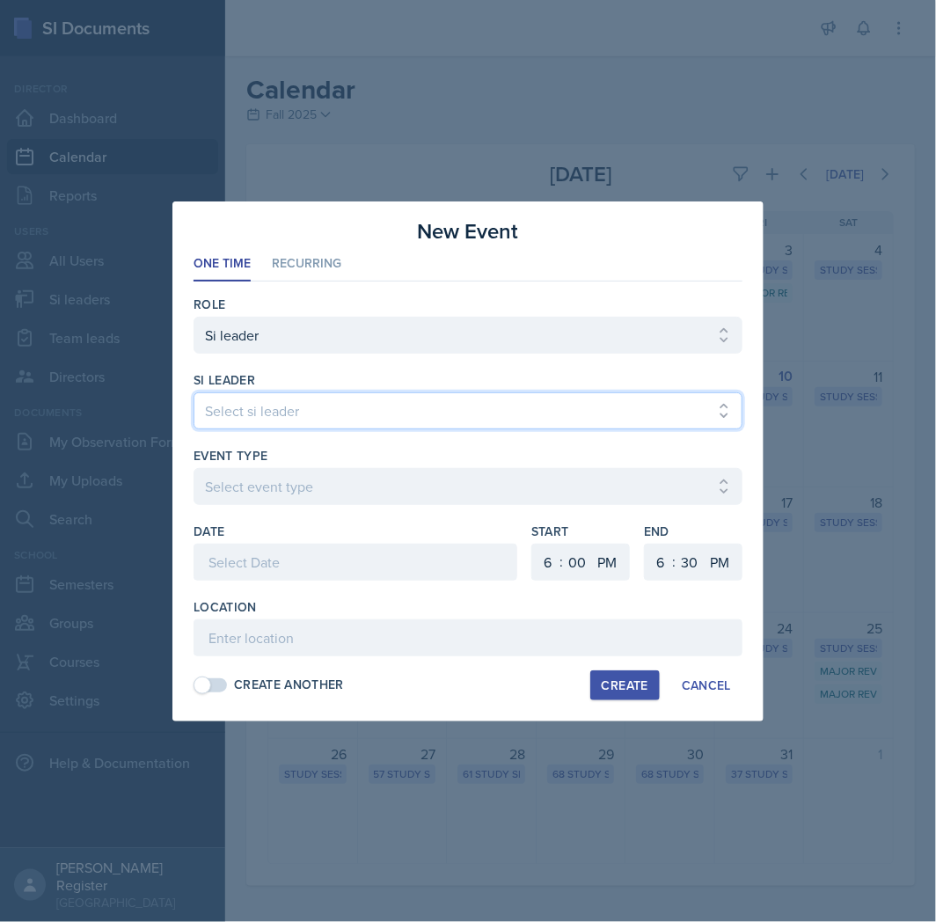
click at [451, 408] on select "Select si leader [PERSON_NAME] [PERSON_NAME] [PERSON_NAME] [PERSON_NAME] [PERSO…" at bounding box center [468, 410] width 549 height 37
select select "ebe48a16-8bae-49ea-ba20-021c560c188b"
click at [194, 392] on select "Select si leader [PERSON_NAME] [PERSON_NAME] [PERSON_NAME] [PERSON_NAME] [PERSO…" at bounding box center [468, 410] width 549 height 37
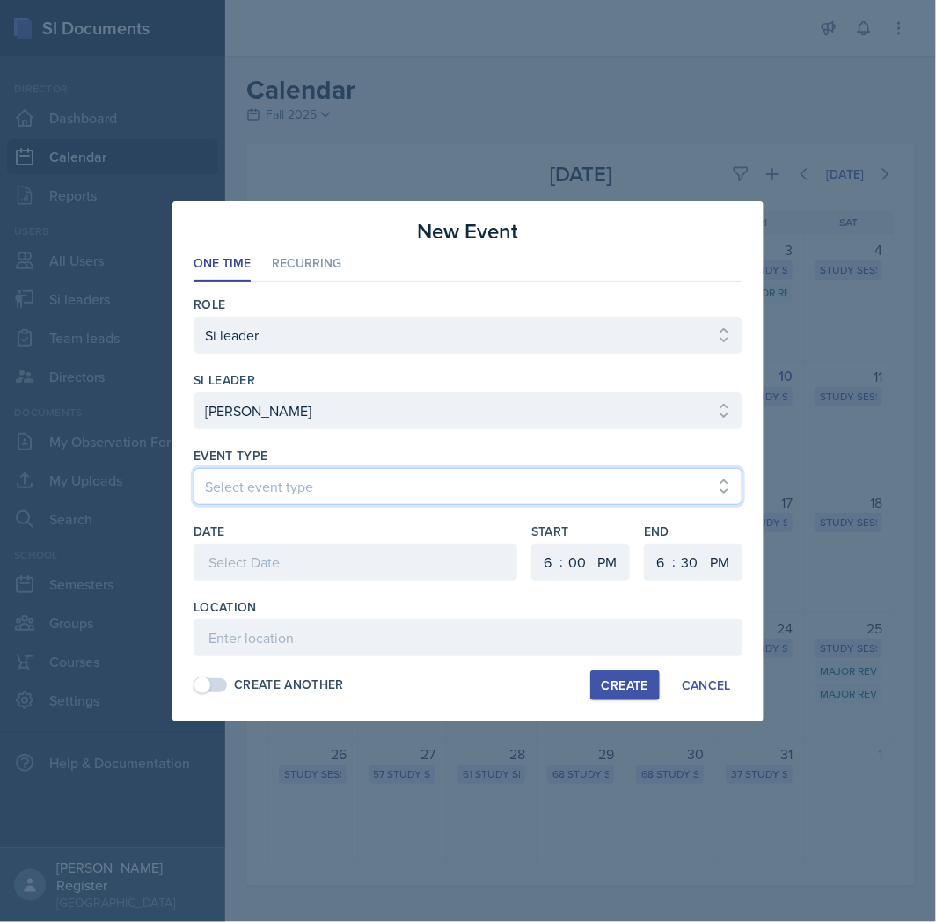
click at [321, 479] on select "Select event type Major Review Session Study Session" at bounding box center [468, 486] width 549 height 37
select select "66bb7cbf-e419-488b-a7ef-f63bc5f9ed04"
click at [194, 468] on select "Select event type Major Review Session Study Session" at bounding box center [468, 486] width 549 height 37
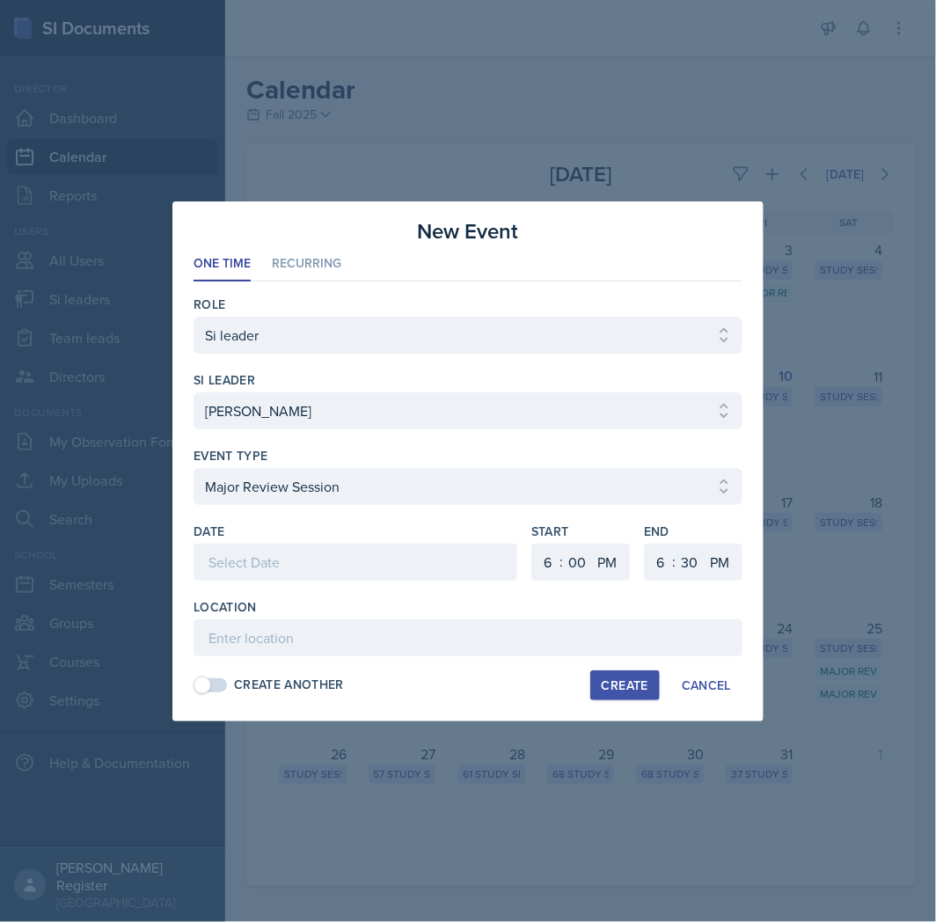
click at [293, 560] on div at bounding box center [356, 562] width 324 height 37
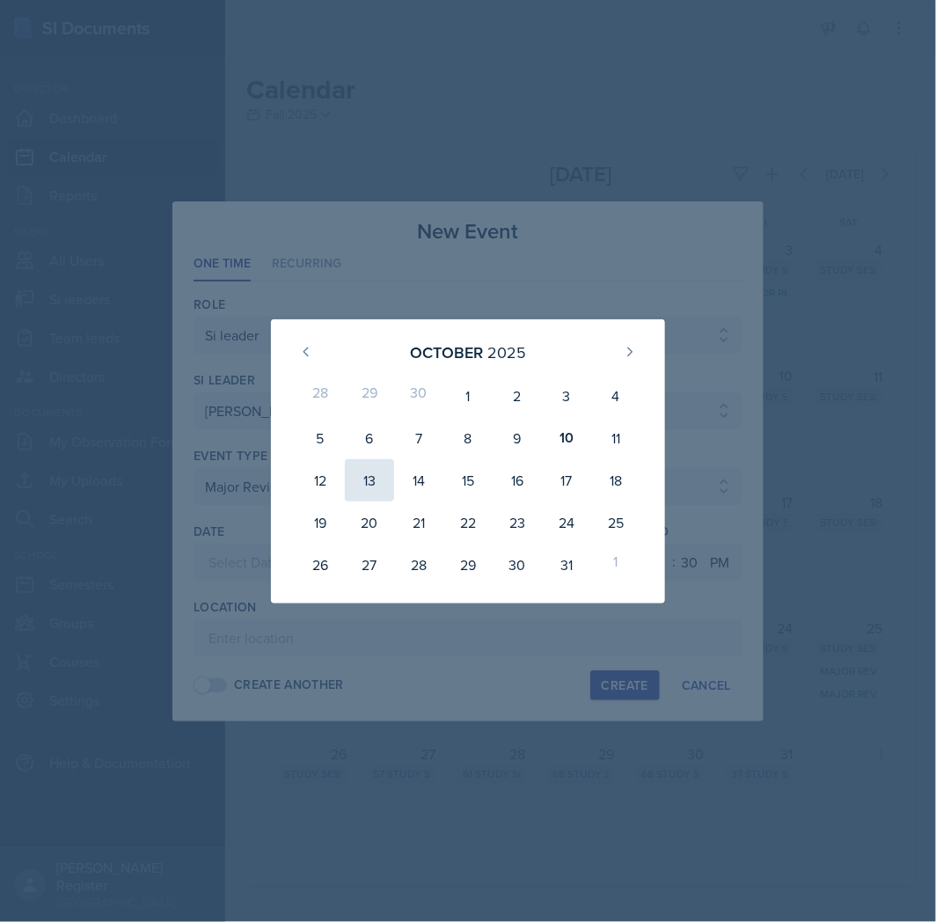
click at [374, 488] on div "13" at bounding box center [369, 480] width 49 height 42
type input "[DATE]"
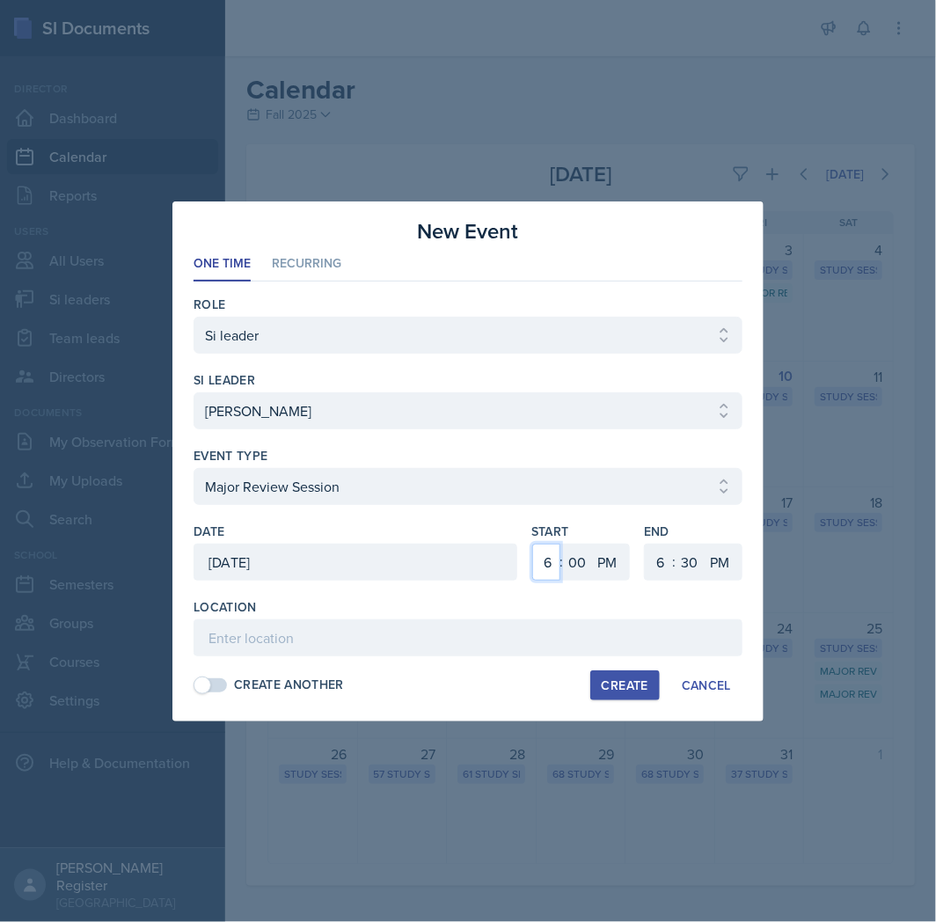
click at [550, 563] on select "1 2 3 4 5 6 7 8 9 10 11 12" at bounding box center [546, 562] width 28 height 37
select select "11"
click at [532, 544] on select "1 2 3 4 5 6 7 8 9 10 11 12" at bounding box center [546, 562] width 28 height 37
click at [660, 547] on select "1 2 3 4 5 6 7 8 9 10 11 12" at bounding box center [659, 562] width 28 height 37
select select "2"
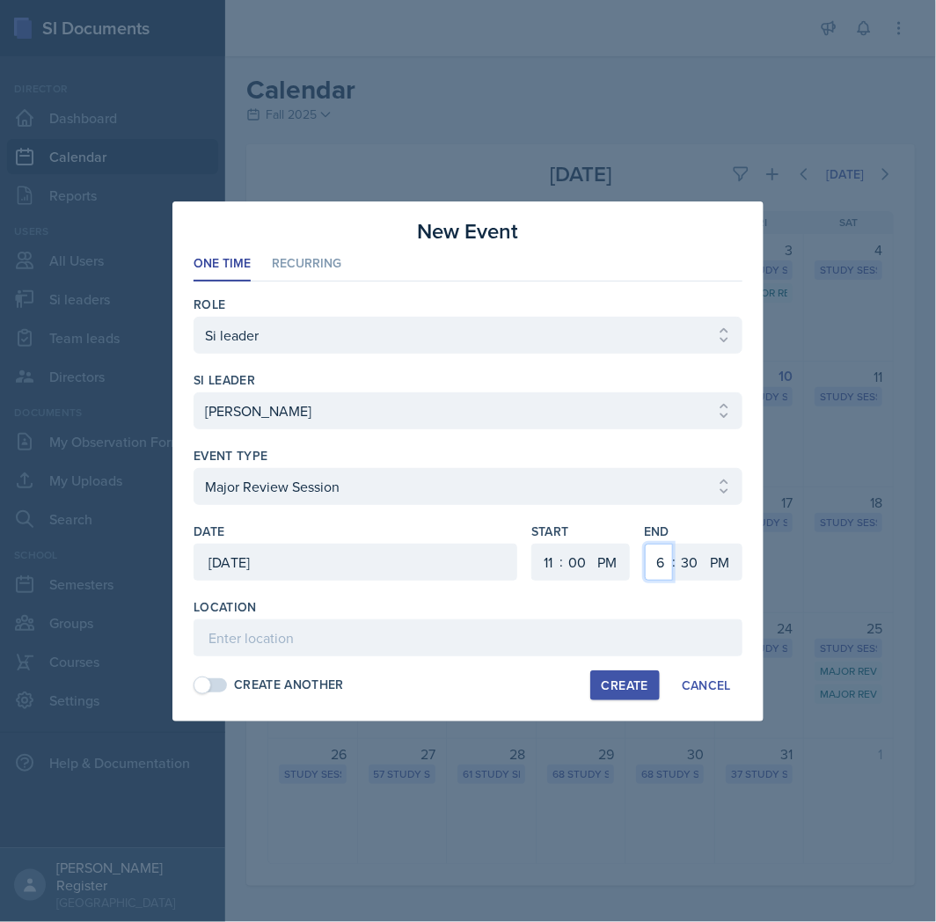
click at [645, 544] on select "1 2 3 4 5 6 7 8 9 10 11 12" at bounding box center [659, 562] width 28 height 37
click at [692, 575] on select "00 05 10 15 20 25 30 35 40 45 50 55" at bounding box center [690, 562] width 28 height 37
select select "0"
click at [676, 544] on select "00 05 10 15 20 25 30 35 40 45 50 55" at bounding box center [690, 562] width 28 height 37
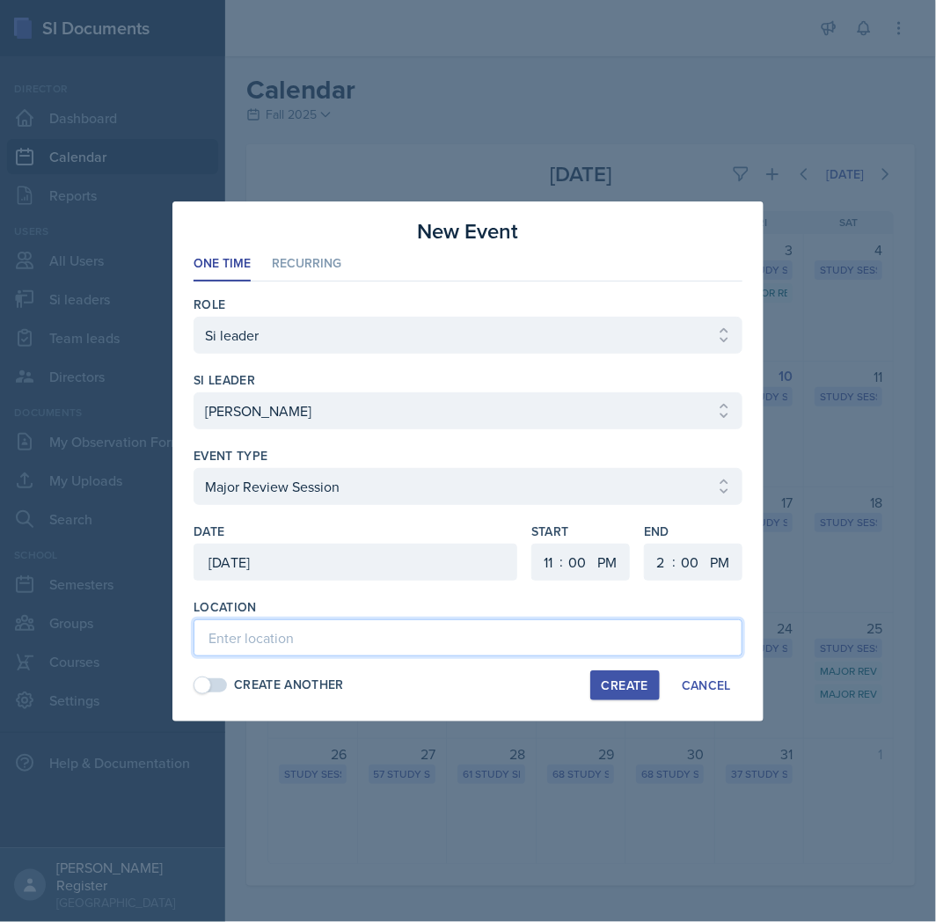
click at [504, 632] on input at bounding box center [468, 637] width 549 height 37
type input "[PERSON_NAME] Education Building 334"
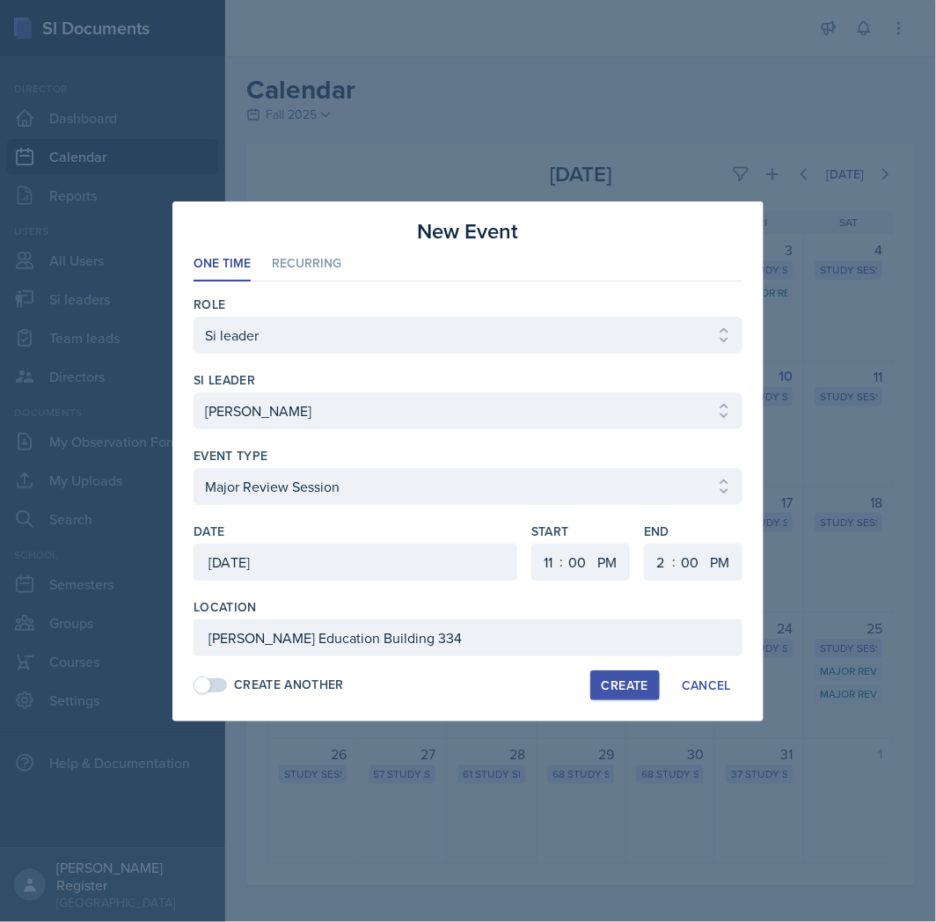
click at [607, 682] on div "Create" at bounding box center [625, 685] width 47 height 14
select select
select select "6"
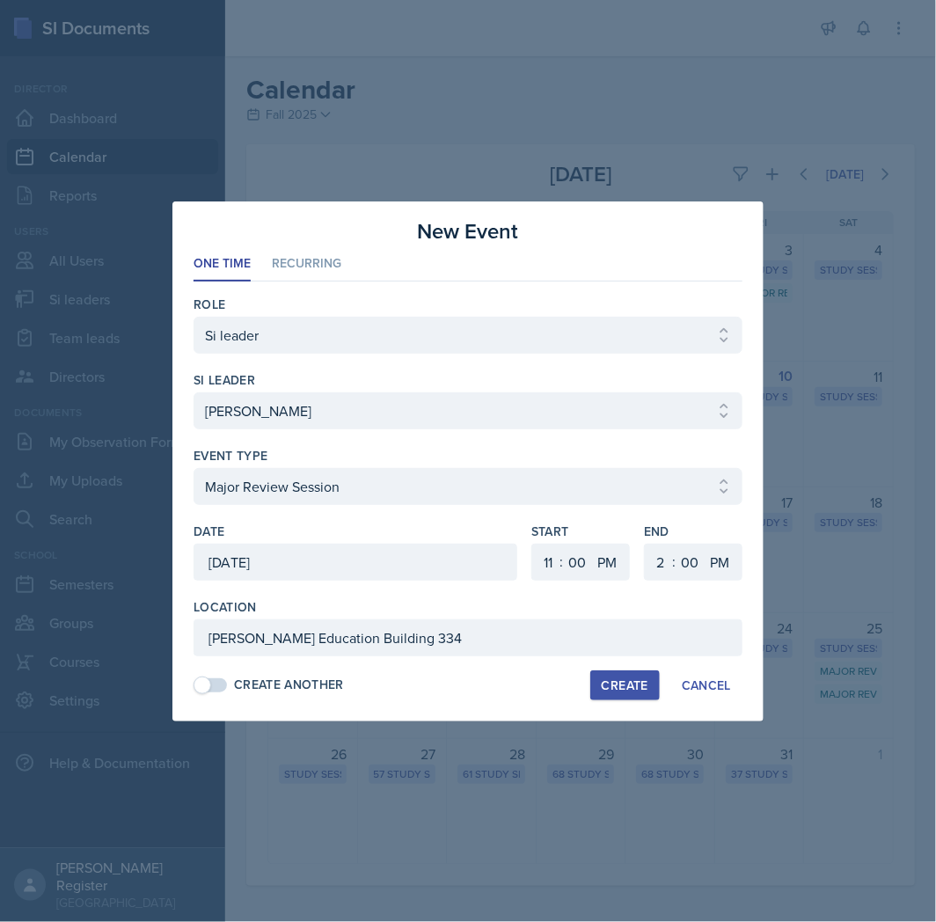
select select "30"
